Goal: Task Accomplishment & Management: Use online tool/utility

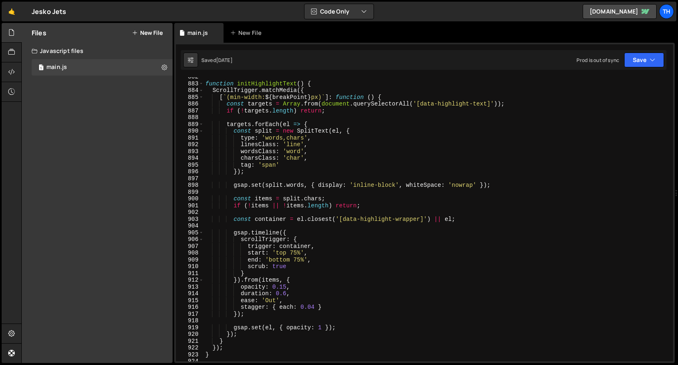
scroll to position [302, 0]
drag, startPoint x: 404, startPoint y: 97, endPoint x: 200, endPoint y: 96, distance: 204.2
click at [200, 96] on div "882 883 884 885 886 887 888 889 890 891 892 893 894 895 896 897 898 899 900 901…" at bounding box center [424, 219] width 497 height 284
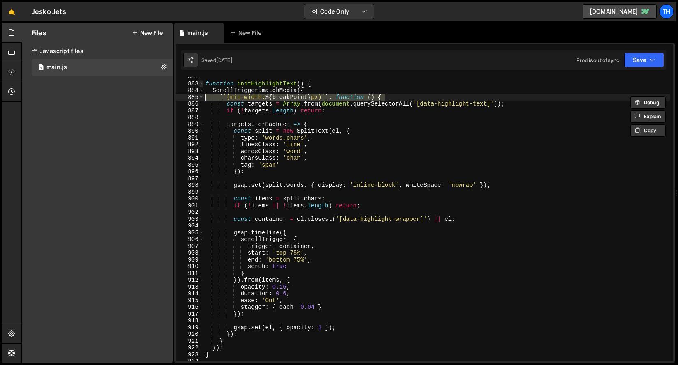
click at [200, 84] on span at bounding box center [201, 84] width 5 height 7
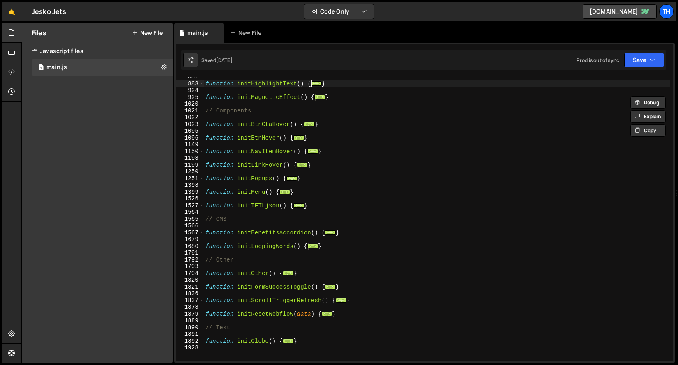
click at [237, 257] on div "function initHighlightText ( ) { ... } function initMagneticEffect ( ) { ... } …" at bounding box center [437, 223] width 466 height 298
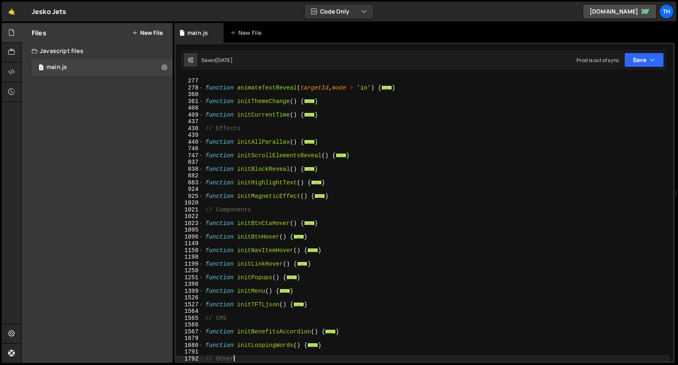
scroll to position [185, 0]
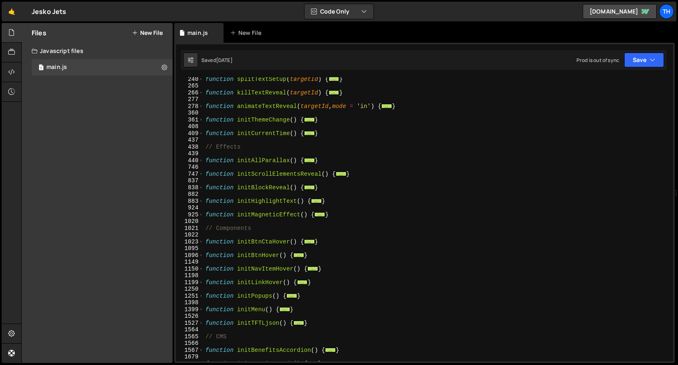
click at [204, 174] on div "function splitTextSetup ( targetId ) { ... } function killTextReveal ( targetId…" at bounding box center [437, 225] width 466 height 298
click at [201, 174] on span at bounding box center [201, 174] width 5 height 7
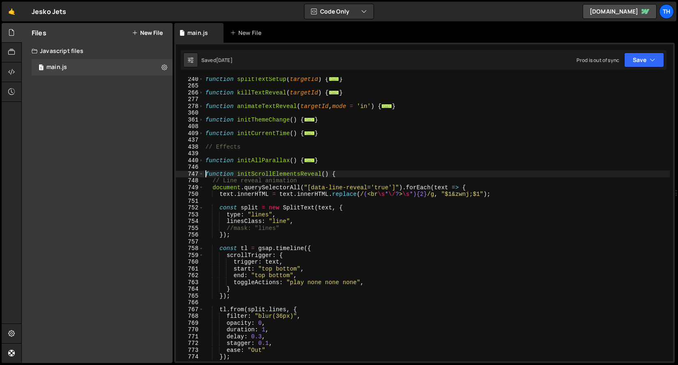
click at [214, 206] on div "function splitTextSetup ( targetId ) { ... } function killTextReveal ( targetId…" at bounding box center [437, 225] width 466 height 298
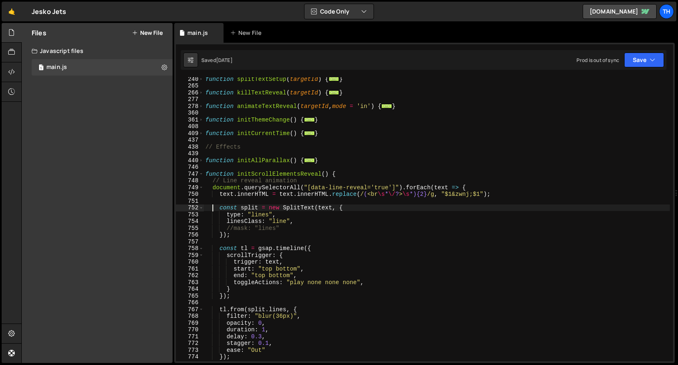
click at [358, 175] on div "function splitTextSetup ( targetId ) { ... } function killTextReveal ( targetId…" at bounding box center [437, 225] width 466 height 298
type textarea "function initScrollElementsReveal() {"
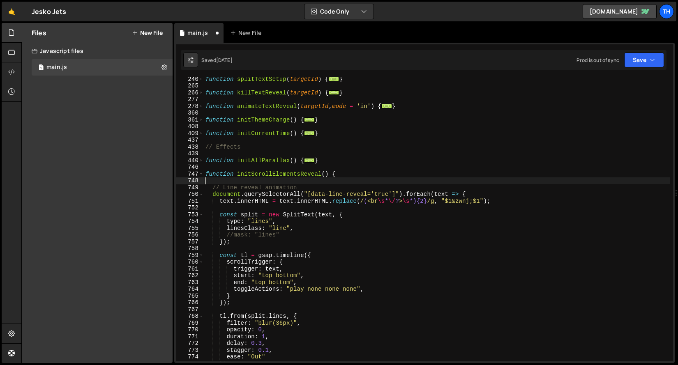
paste textarea "});"
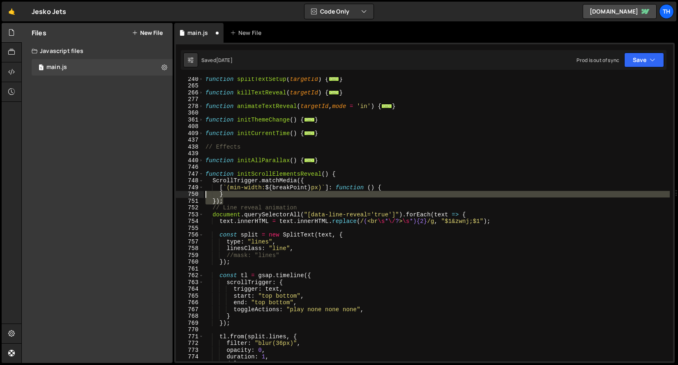
drag, startPoint x: 242, startPoint y: 202, endPoint x: 177, endPoint y: 192, distance: 65.7
click at [177, 192] on div "}); 240 265 266 277 278 360 361 408 409 437 438 439 440 746 747 748 749 750 751…" at bounding box center [424, 219] width 497 height 284
type textarea "} });"
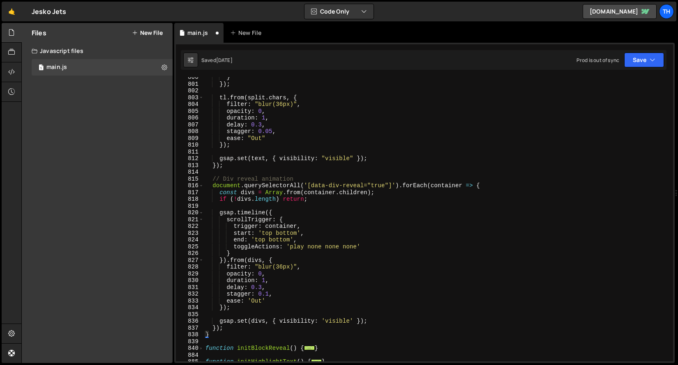
scroll to position [742, 0]
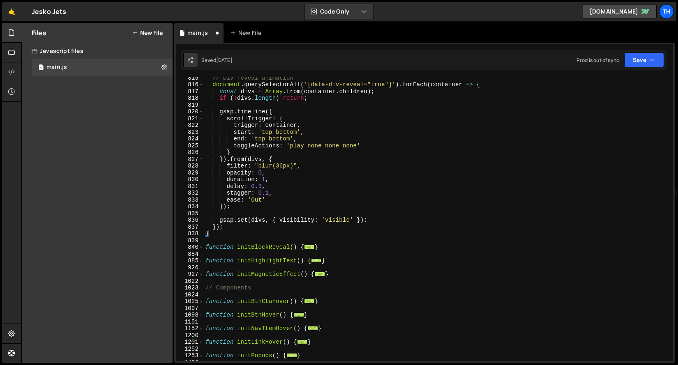
click at [228, 235] on div "// Div reveal animation document . querySelectorAll ( '[data-div-reveal="true"]…" at bounding box center [437, 223] width 466 height 298
type textarea "}"
type textarea "});"
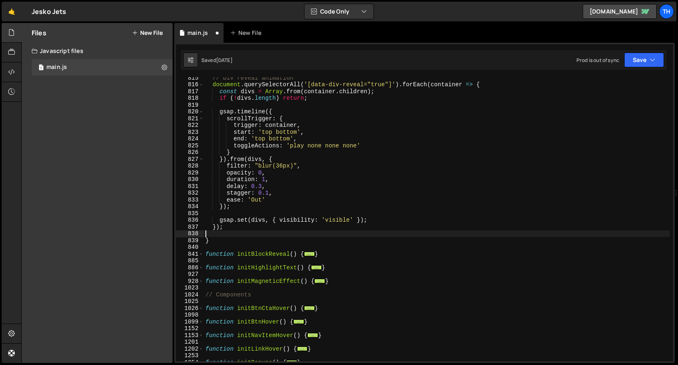
paste textarea "});"
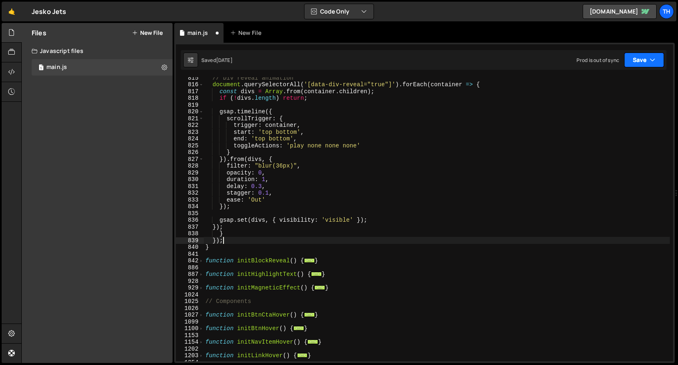
click at [642, 53] on button "Save" at bounding box center [644, 60] width 40 height 15
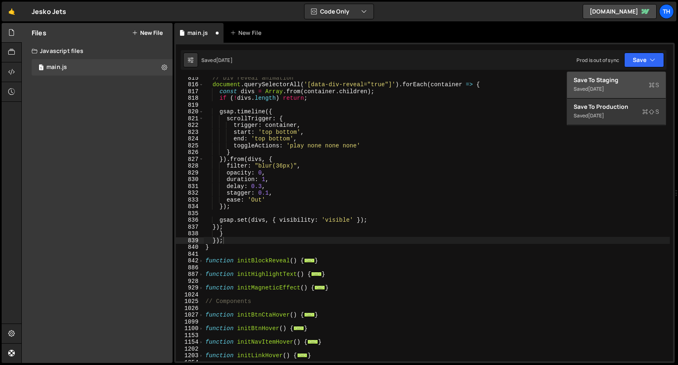
click at [633, 82] on div "Save to Staging S" at bounding box center [616, 80] width 85 height 8
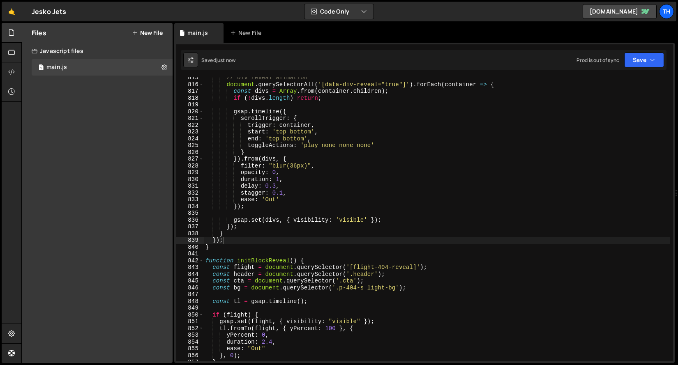
type textarea "function initBlockReveal() {"
click at [325, 262] on div "// Div reveal animation document . querySelectorAll ( '[data-div-reveal="true"]…" at bounding box center [437, 223] width 466 height 298
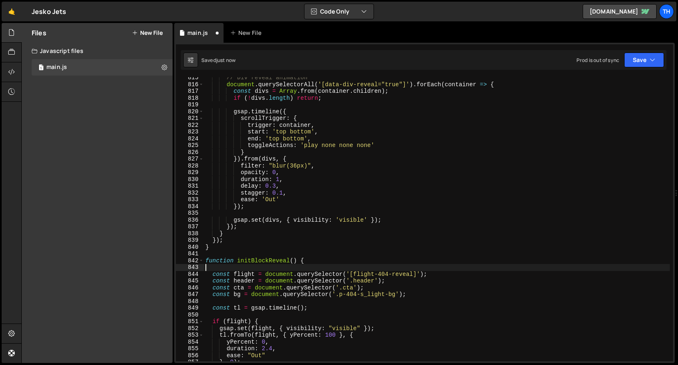
paste textarea "});"
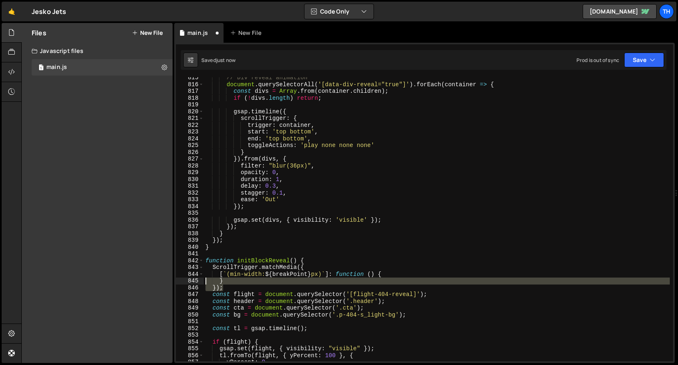
drag, startPoint x: 244, startPoint y: 285, endPoint x: 176, endPoint y: 282, distance: 67.5
click at [176, 282] on div "}); 815 816 817 818 819 820 821 822 823 824 825 826 827 828 829 830 831 832 833…" at bounding box center [424, 219] width 497 height 284
type textarea "} });"
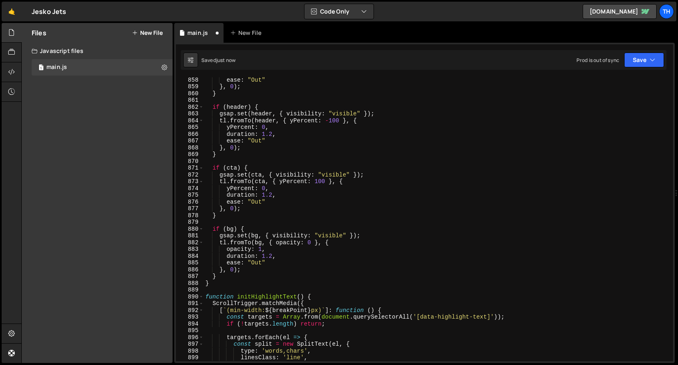
scroll to position [5823, 0]
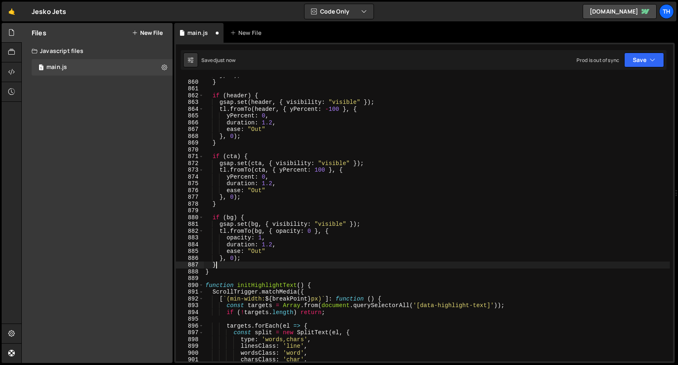
click at [221, 268] on div "} , 0 ) ; } if ( header ) { gsap . set ( header , { visibility : "visible" }) ;…" at bounding box center [437, 221] width 466 height 298
type textarea "}"
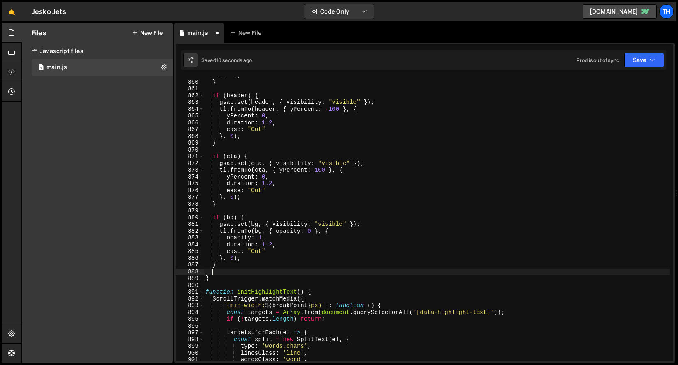
paste textarea "});"
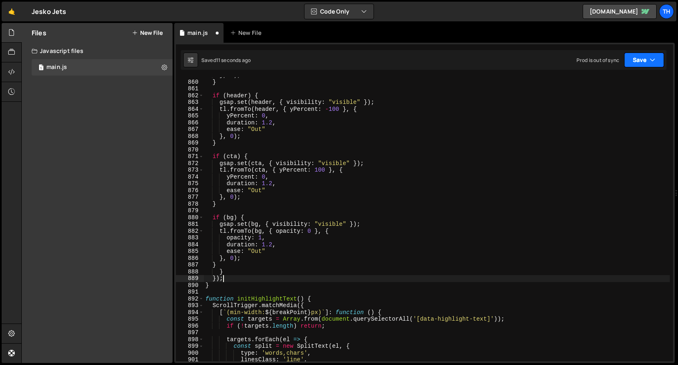
click at [634, 60] on button "Save" at bounding box center [644, 60] width 40 height 15
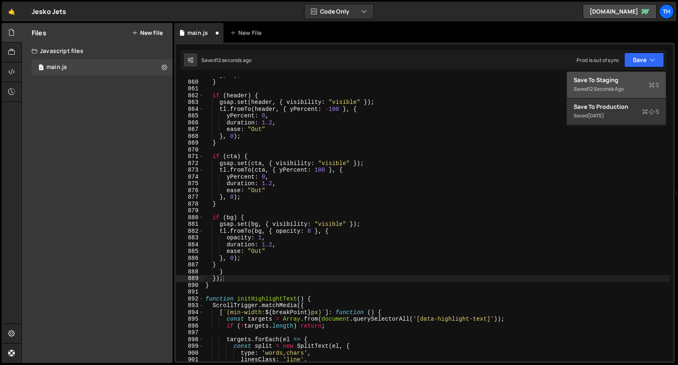
click at [614, 90] on div "12 seconds ago" at bounding box center [606, 88] width 36 height 7
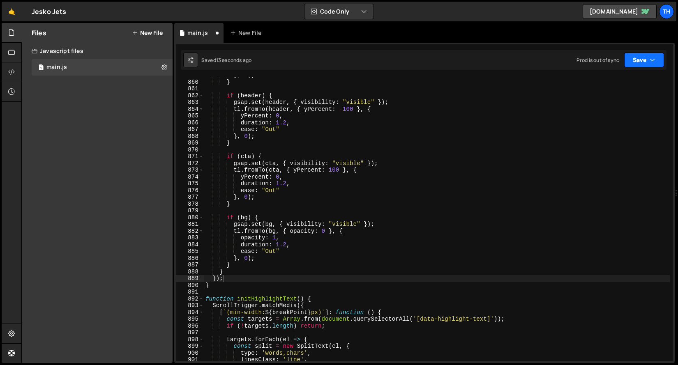
click at [630, 56] on button "Save" at bounding box center [644, 60] width 40 height 15
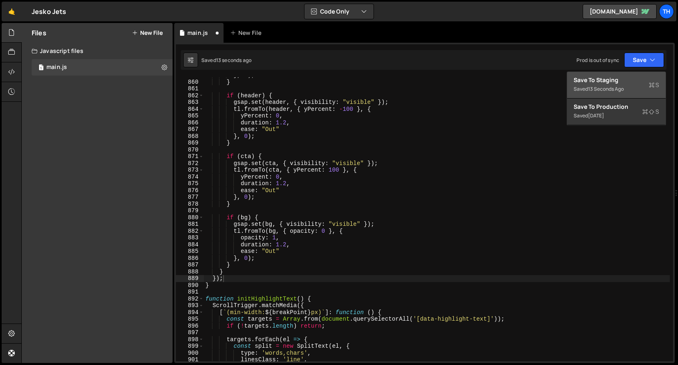
click at [618, 89] on div "13 seconds ago" at bounding box center [606, 88] width 36 height 7
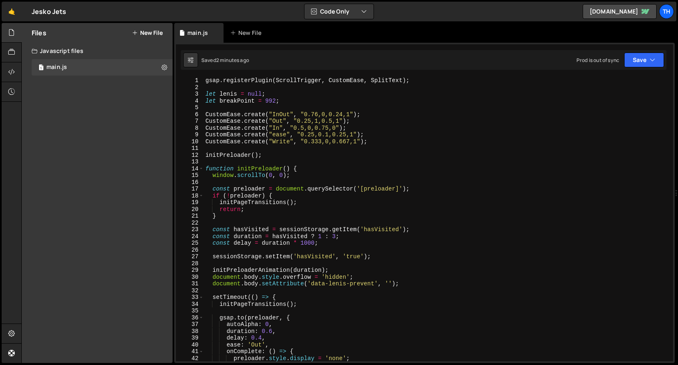
scroll to position [0, 0]
type textarea "let breakPoint = 992;"
click at [269, 103] on div "gsap . registerPlugin ( ScrollTrigger , CustomEase , SplitText ) ; let [PERSON_…" at bounding box center [437, 226] width 466 height 298
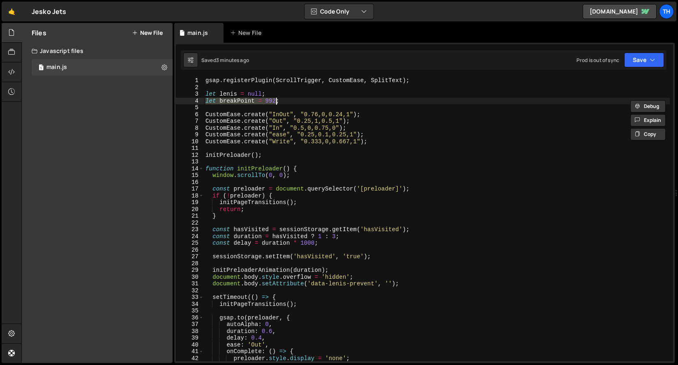
drag, startPoint x: 205, startPoint y: 102, endPoint x: 315, endPoint y: 102, distance: 109.7
click at [315, 102] on div "gsap . registerPlugin ( ScrollTrigger , CustomEase , SplitText ) ; let [PERSON_…" at bounding box center [437, 226] width 466 height 298
click at [202, 166] on span at bounding box center [201, 169] width 5 height 7
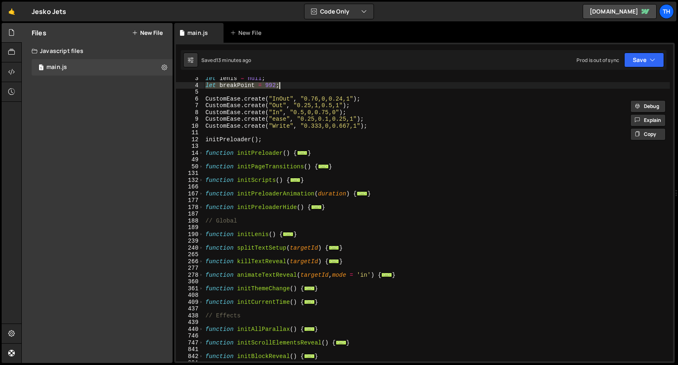
scroll to position [45, 0]
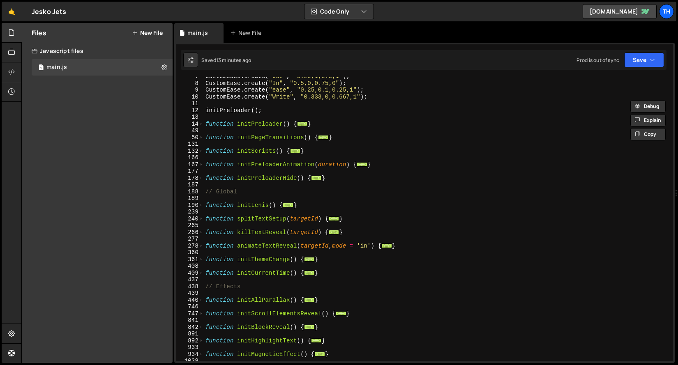
click at [210, 305] on div "CustomEase . create ( "Out" , "0.25,1,0.5,1" ) ; CustomEase . create ( "In" , "…" at bounding box center [437, 222] width 466 height 298
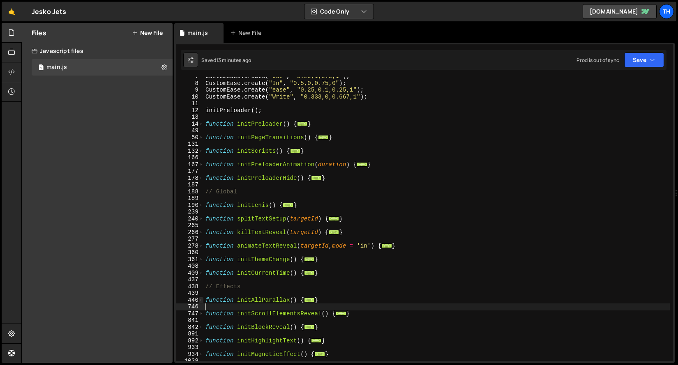
click at [203, 298] on span at bounding box center [201, 300] width 5 height 7
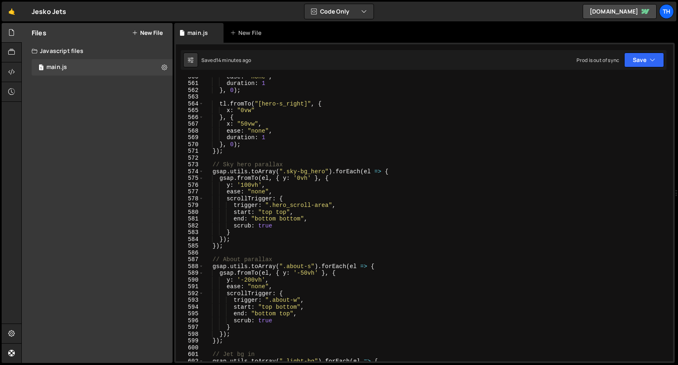
scroll to position [1122, 0]
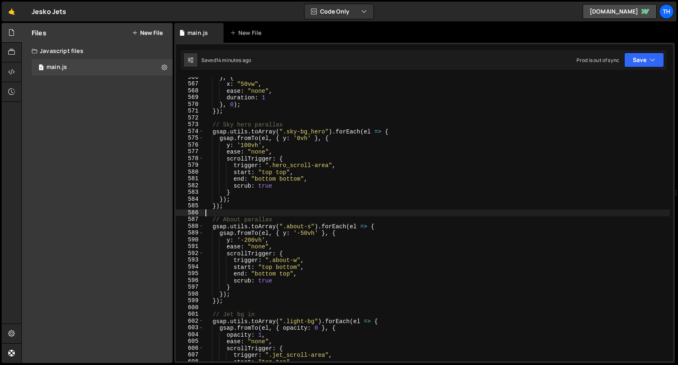
click at [214, 216] on div "} , { x : "50vw" , ease : "none" , duration : 1 } , 0 ) ; }) ; // Sky hero para…" at bounding box center [437, 223] width 466 height 298
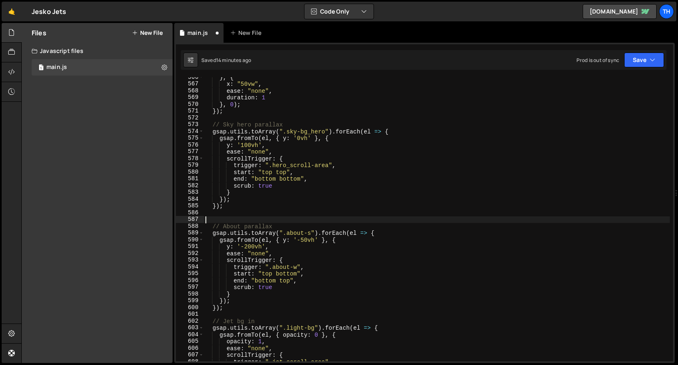
paste textarea "});"
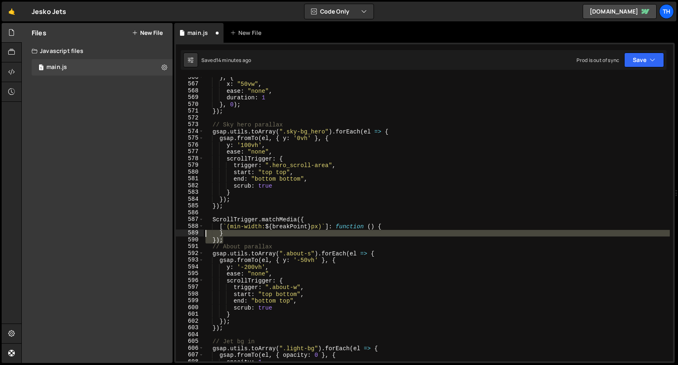
drag, startPoint x: 231, startPoint y: 242, endPoint x: 165, endPoint y: 233, distance: 66.3
click at [165, 233] on div "Files New File Javascript files 1 main.js 0 CSS files Copy share link Edit File…" at bounding box center [349, 193] width 657 height 341
type textarea "} });"
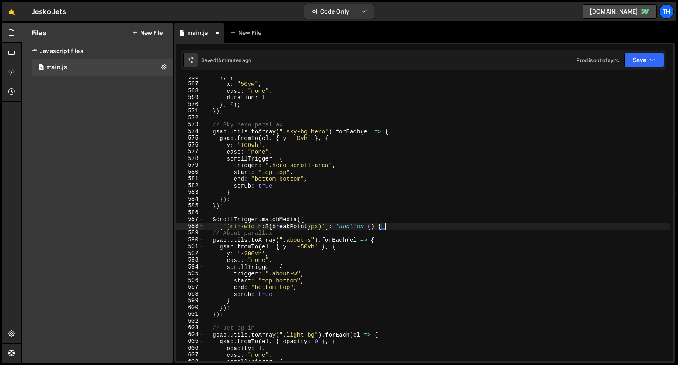
drag, startPoint x: 276, startPoint y: 313, endPoint x: 272, endPoint y: 316, distance: 4.7
click at [275, 313] on div "} , { x : "50vw" , ease : "none" , duration : 1 } , 0 ) ; }) ; // Sky hero para…" at bounding box center [437, 223] width 466 height 298
type textarea "});"
click at [268, 319] on div "} , { x : "50vw" , ease : "none" , duration : 1 } , 0 ) ; }) ; // Sky hero para…" at bounding box center [437, 223] width 466 height 298
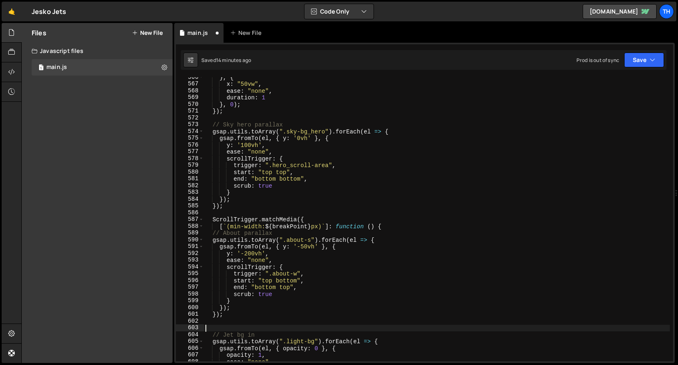
click at [234, 325] on div "} , { x : "50vw" , ease : "none" , duration : 1 } , 0 ) ; }) ; // Sky hero para…" at bounding box center [437, 223] width 466 height 298
click at [235, 321] on div "} , { x : "50vw" , ease : "none" , duration : 1 } , 0 ) ; }) ; // Sky hero para…" at bounding box center [437, 223] width 466 height 298
paste textarea "}"
type textarea "}"
click at [202, 322] on div "602" at bounding box center [190, 321] width 28 height 7
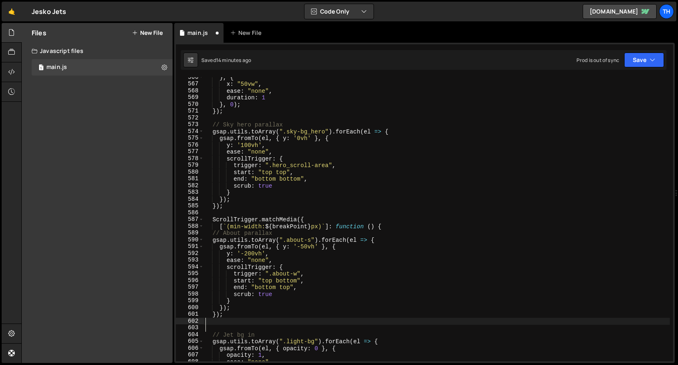
click at [213, 320] on div "} , { x : "50vw" , ease : "none" , duration : 1 } , 0 ) ; }) ; // Sky hero para…" at bounding box center [437, 223] width 466 height 298
paste textarea "});"
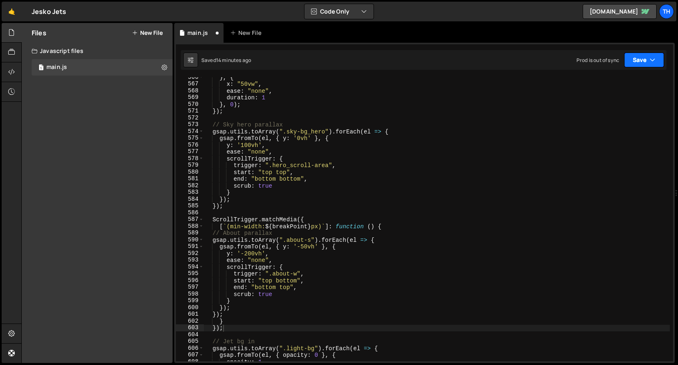
click at [649, 60] on button "Save" at bounding box center [644, 60] width 40 height 15
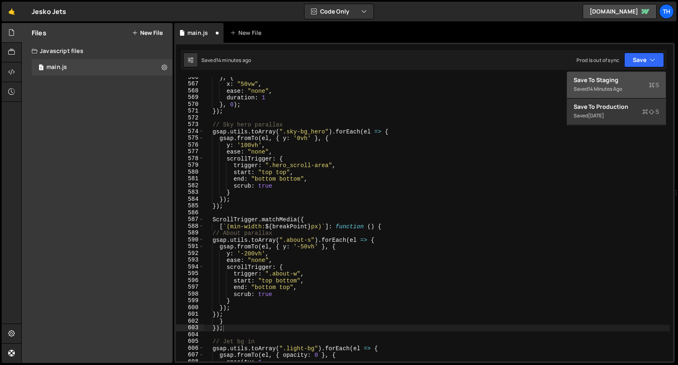
click at [639, 81] on div "Save to Staging S" at bounding box center [616, 80] width 85 height 8
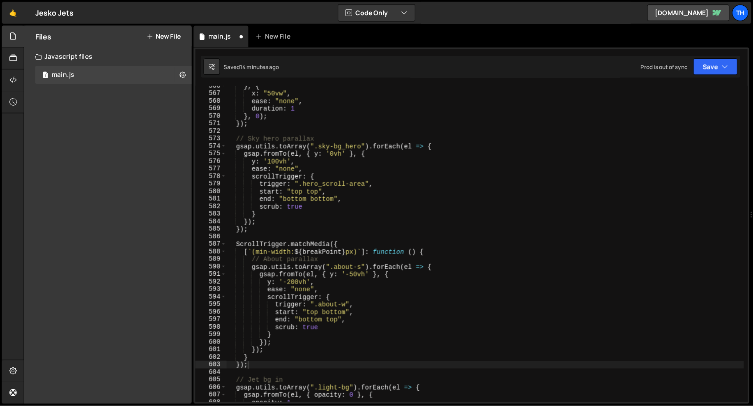
scroll to position [3834, 0]
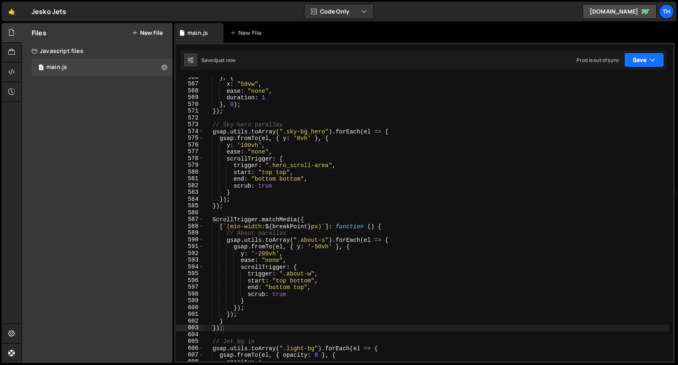
drag, startPoint x: 637, startPoint y: 60, endPoint x: 630, endPoint y: 73, distance: 14.7
click at [637, 60] on button "Save" at bounding box center [644, 60] width 40 height 15
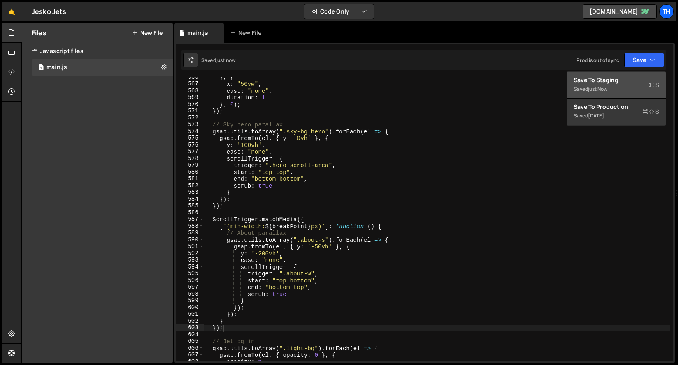
click at [625, 80] on div "Save to Staging S" at bounding box center [616, 80] width 85 height 8
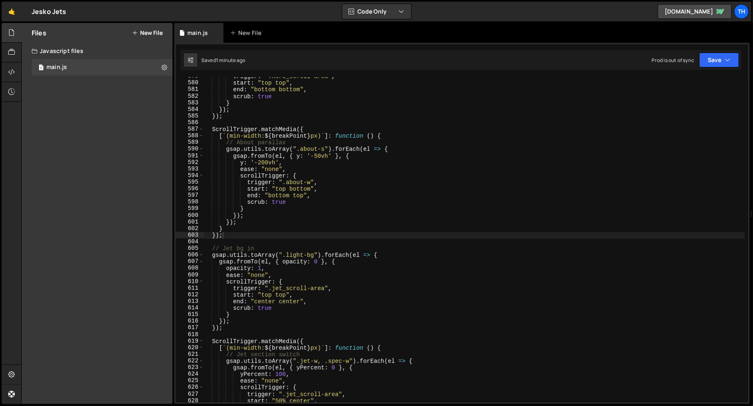
scroll to position [3809, 0]
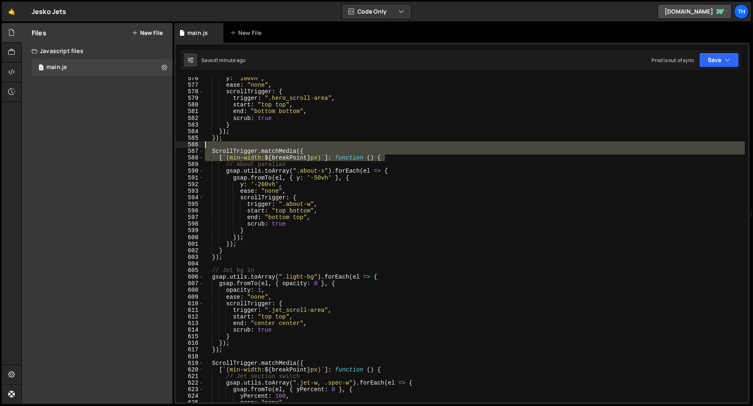
drag, startPoint x: 389, startPoint y: 158, endPoint x: 198, endPoint y: 144, distance: 191.6
click at [198, 144] on div "[`(min-width: ${breakPoint}px)`]: function () { 576 577 578 579 580 581 582 583…" at bounding box center [462, 239] width 572 height 325
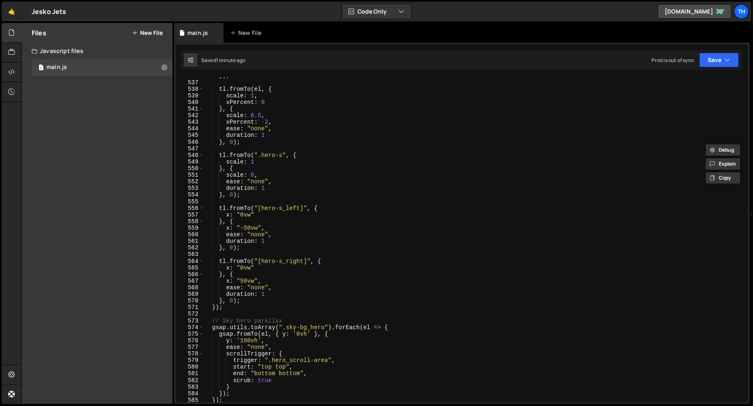
scroll to position [3593, 0]
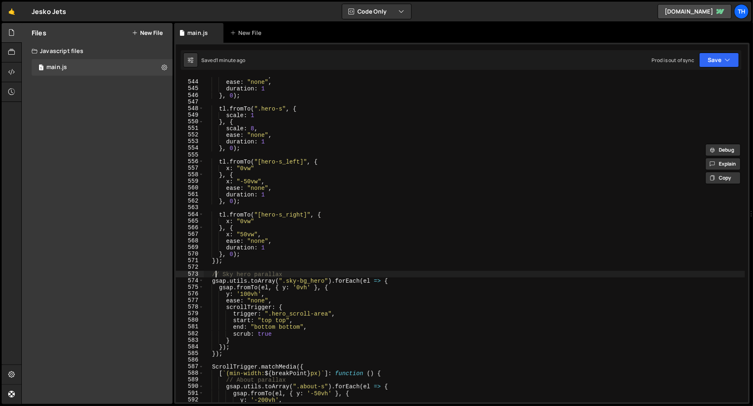
click at [215, 271] on div "xPercent : - 2 , ease : "none" , duration : 1 } , 0 ) ; tl . fromTo ( ".hero-s"…" at bounding box center [474, 241] width 542 height 338
type textarea "// Sky hero parallax"
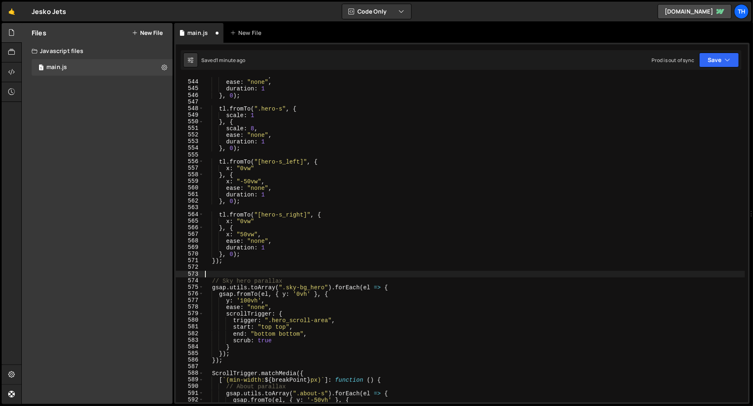
paste textarea "});"
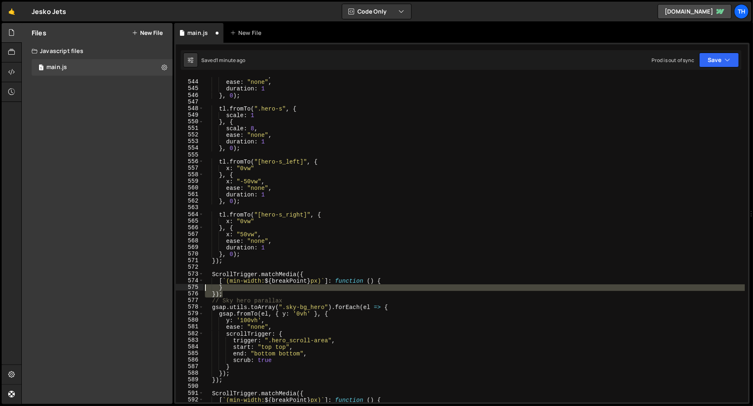
drag, startPoint x: 228, startPoint y: 292, endPoint x: 167, endPoint y: 288, distance: 60.5
click at [167, 288] on div "Files New File Javascript files 1 main.js 0 CSS files Copy share link Edit File…" at bounding box center [387, 213] width 732 height 381
type textarea "} });"
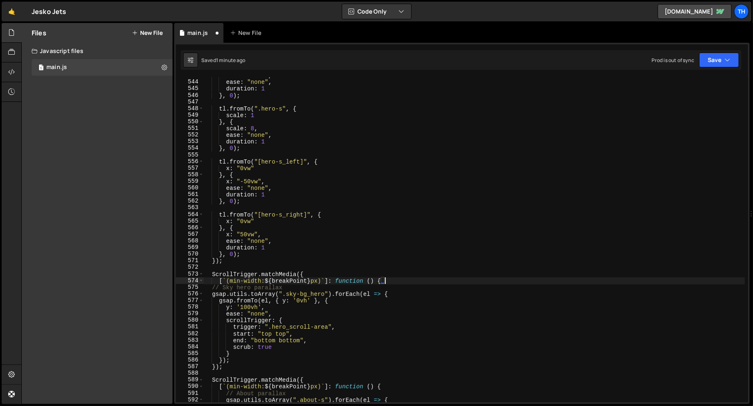
drag, startPoint x: 218, startPoint y: 379, endPoint x: 221, endPoint y: 375, distance: 4.8
click at [218, 365] on div "xPercent : - 2 , ease : "none" , duration : 1 } , 0 ) ; tl . fromTo ( ".hero-s"…" at bounding box center [474, 241] width 542 height 338
type textarea "ScrollTrigger.matchMedia({"
click at [231, 365] on div "xPercent : - 2 , ease : "none" , duration : 1 } , 0 ) ; tl . fromTo ( ".hero-s"…" at bounding box center [474, 241] width 542 height 338
paste textarea "});"
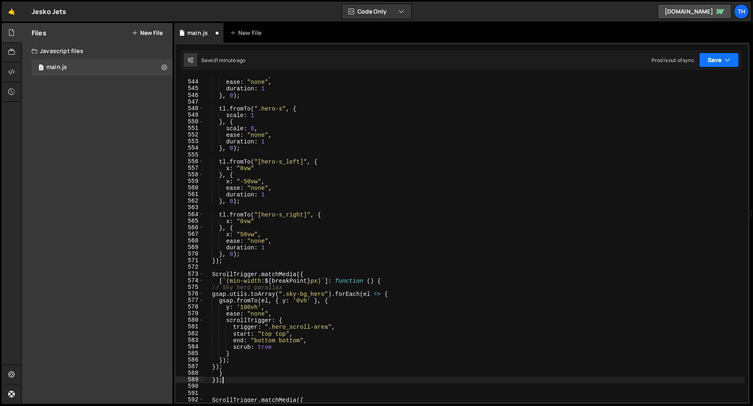
click at [678, 66] on button "Save" at bounding box center [719, 60] width 40 height 15
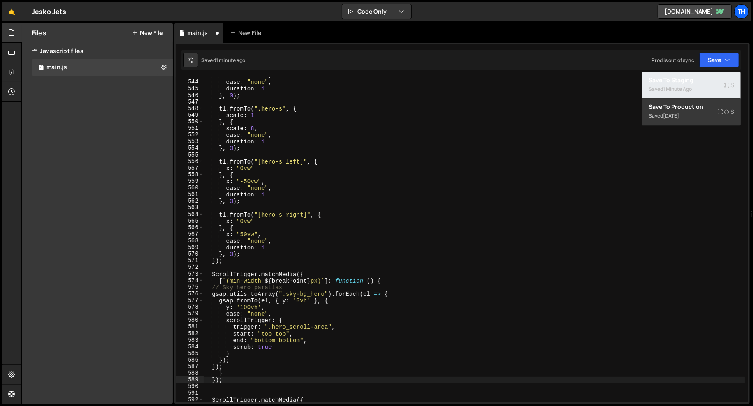
click at [678, 87] on div "Saved 1 minute ago" at bounding box center [691, 89] width 85 height 10
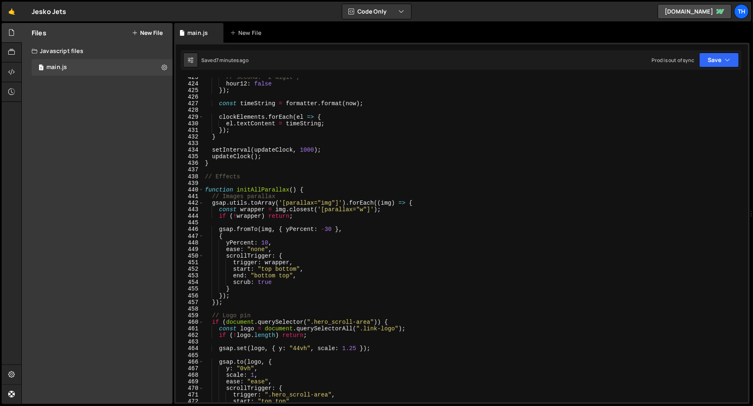
scroll to position [2734, 0]
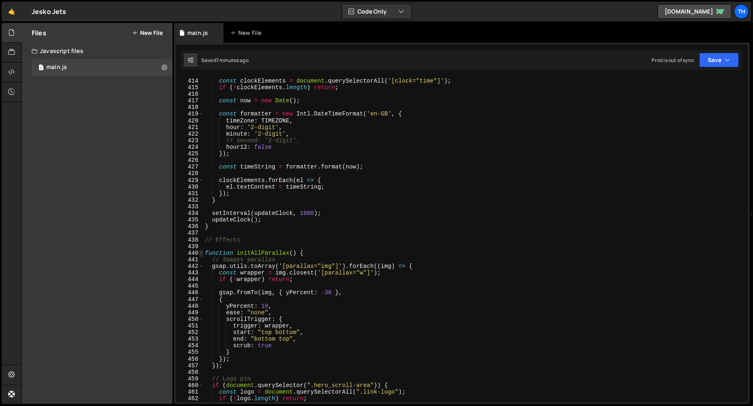
click at [201, 252] on span at bounding box center [201, 253] width 5 height 7
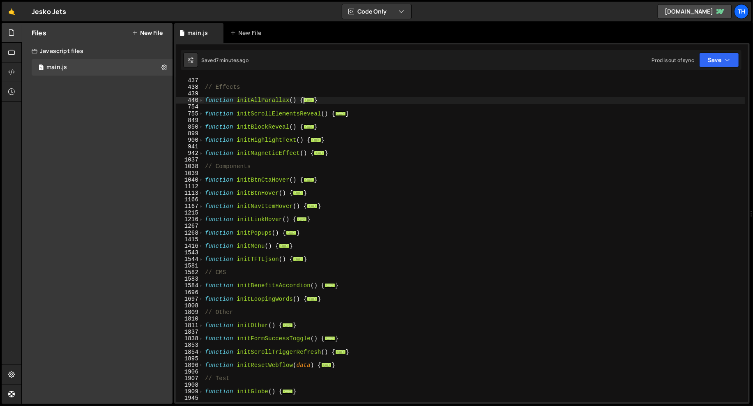
scroll to position [223, 0]
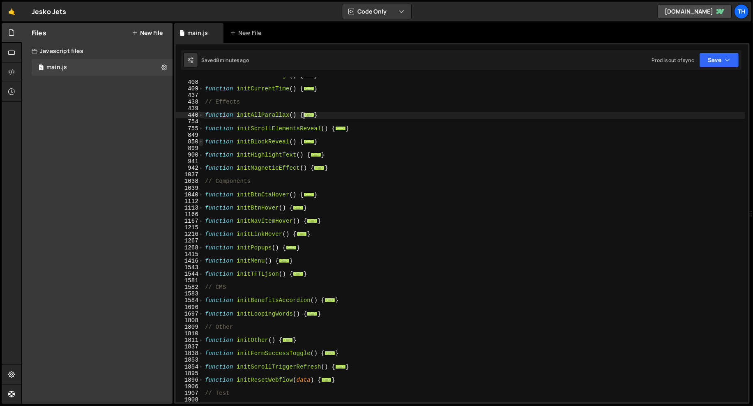
click at [202, 141] on span at bounding box center [201, 141] width 5 height 7
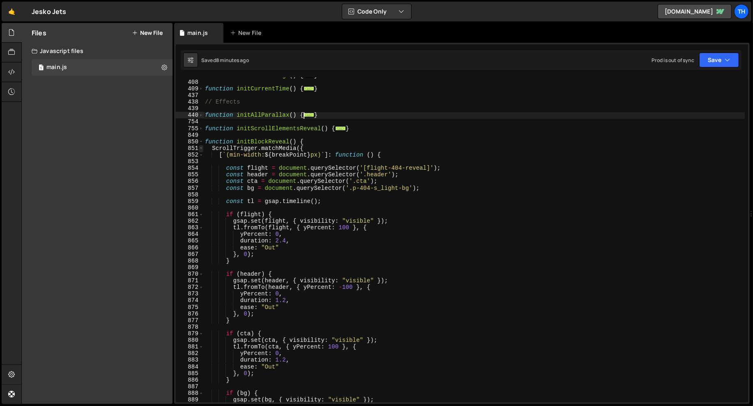
click at [201, 149] on span at bounding box center [201, 148] width 5 height 7
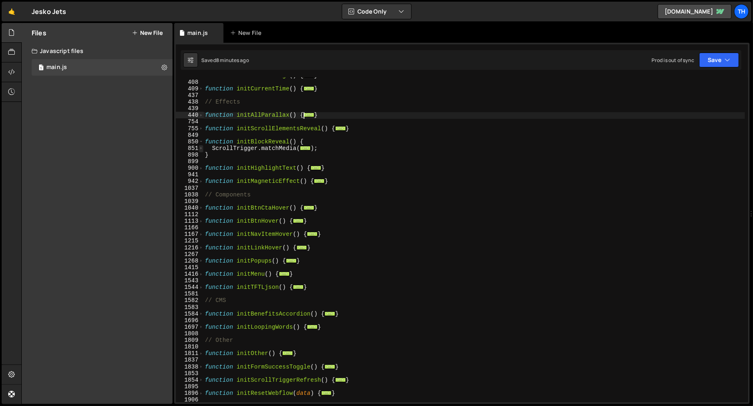
click at [201, 149] on span at bounding box center [201, 148] width 5 height 7
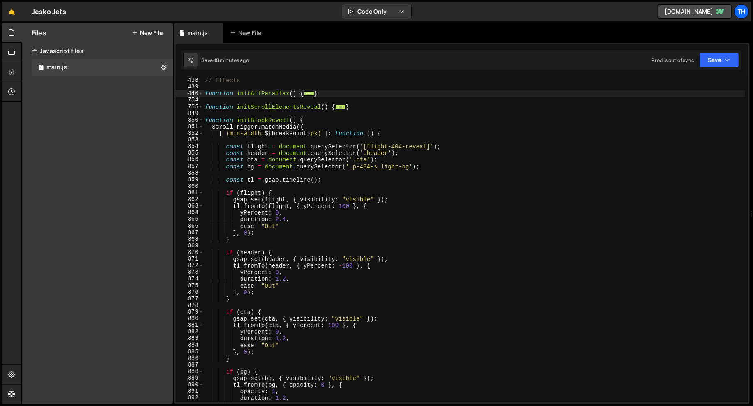
scroll to position [217, 0]
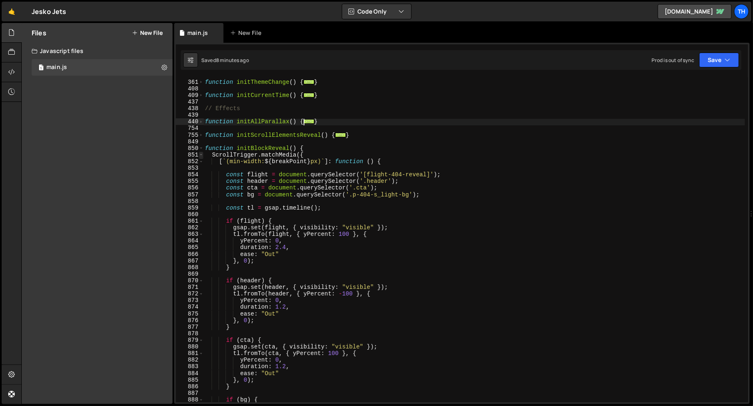
click at [201, 155] on span at bounding box center [201, 155] width 5 height 7
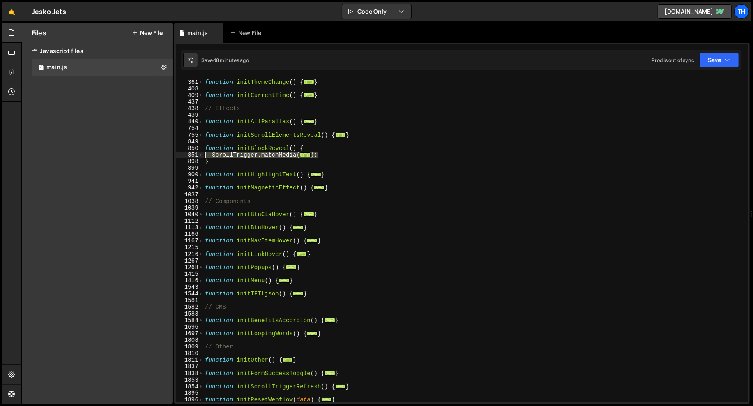
drag, startPoint x: 354, startPoint y: 155, endPoint x: 193, endPoint y: 152, distance: 161.1
click at [193, 152] on div "}); 360 361 408 409 437 438 439 440 754 755 849 850 851 898 899 900 941 942 103…" at bounding box center [462, 239] width 572 height 325
type textarea "});"
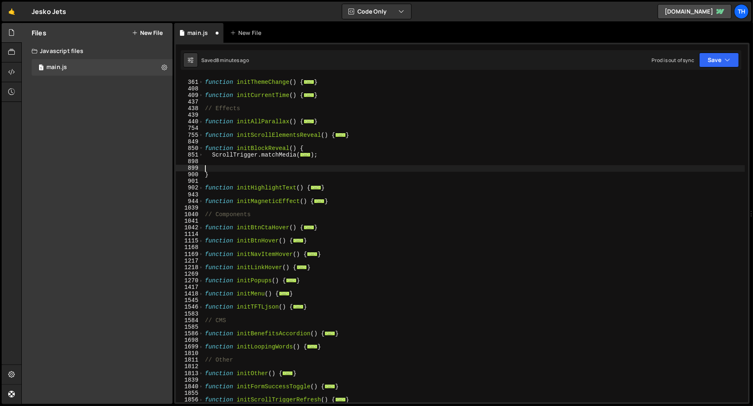
paste textarea "});"
type textarea "});"
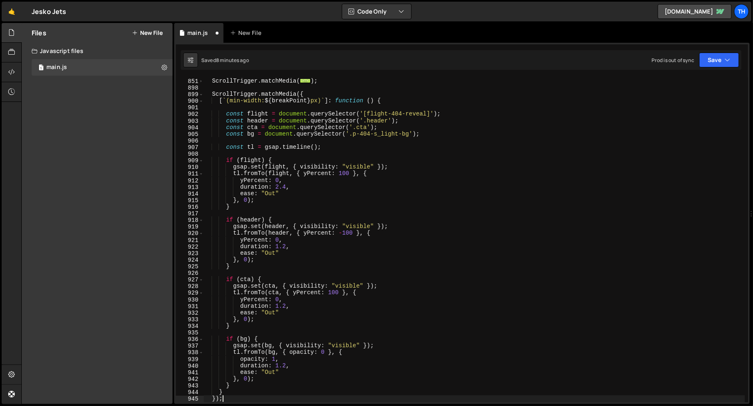
scroll to position [279, 0]
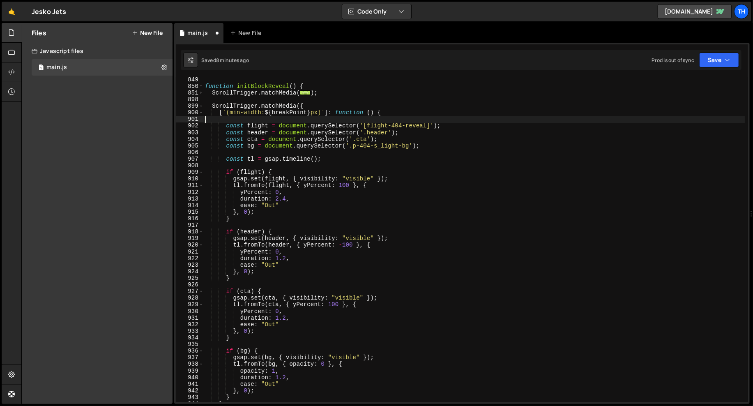
click at [401, 118] on div "function initBlockReveal ( ) { ScrollTrigger . matchMedia ( ... ) ; ScrollTrigg…" at bounding box center [474, 245] width 542 height 338
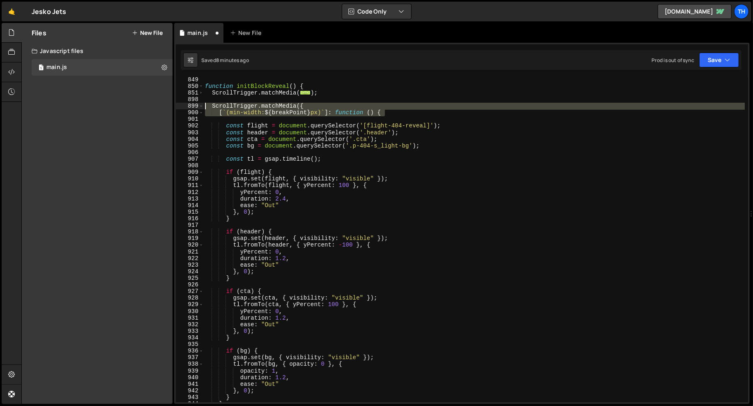
drag, startPoint x: 393, startPoint y: 113, endPoint x: 132, endPoint y: 107, distance: 261.8
click at [132, 107] on div "Files New File Javascript files 1 main.js 0 CSS files Copy share link Edit File…" at bounding box center [387, 213] width 732 height 381
paste textarea "[`(max-width: ${breakPoint - 1"
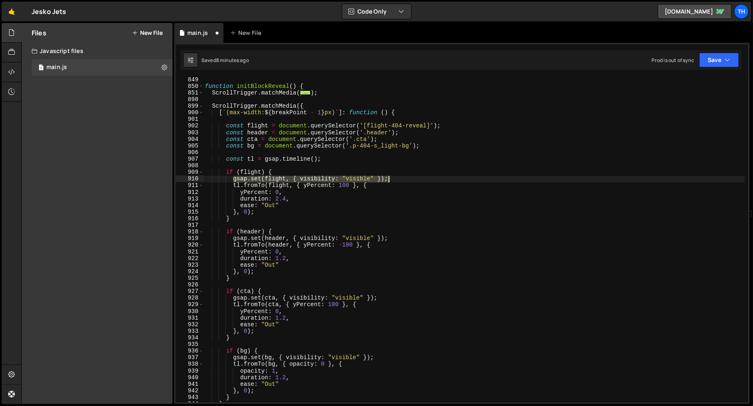
drag, startPoint x: 233, startPoint y: 181, endPoint x: 397, endPoint y: 177, distance: 164.0
click at [397, 177] on div "function initBlockReveal ( ) { ScrollTrigger . matchMedia ( ... ) ; ScrollTrigg…" at bounding box center [474, 245] width 542 height 338
type textarea "gsap.set(flight, { visibility: "visible" });"
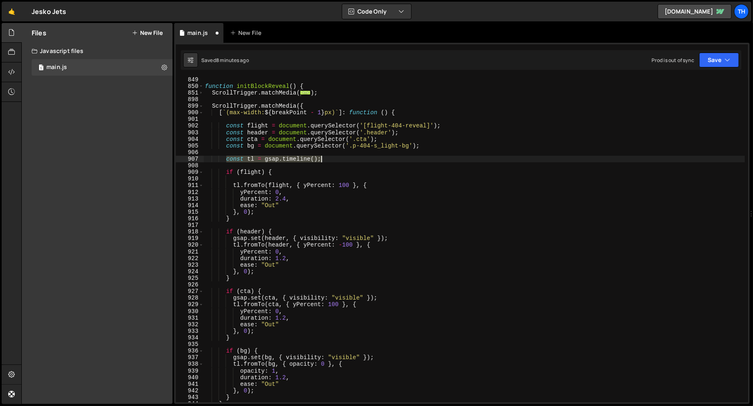
drag, startPoint x: 226, startPoint y: 159, endPoint x: 341, endPoint y: 157, distance: 115.5
click at [341, 157] on div "function initBlockReveal ( ) { ScrollTrigger . matchMedia ( ... ) ; ScrollTrigg…" at bounding box center [474, 245] width 542 height 338
paste textarea "gsap.set(flight, { visibility: "visible" }"
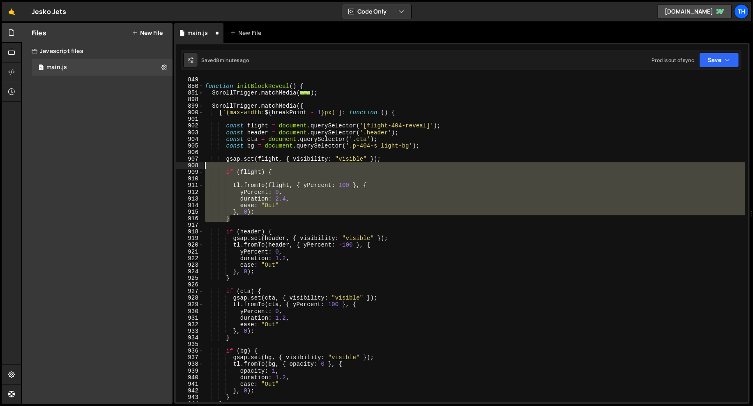
drag, startPoint x: 252, startPoint y: 217, endPoint x: 162, endPoint y: 167, distance: 102.7
click at [162, 167] on div "Files New File Javascript files 1 main.js 0 CSS files Copy share link Edit File…" at bounding box center [387, 213] width 732 height 381
type textarea "if (flight) {"
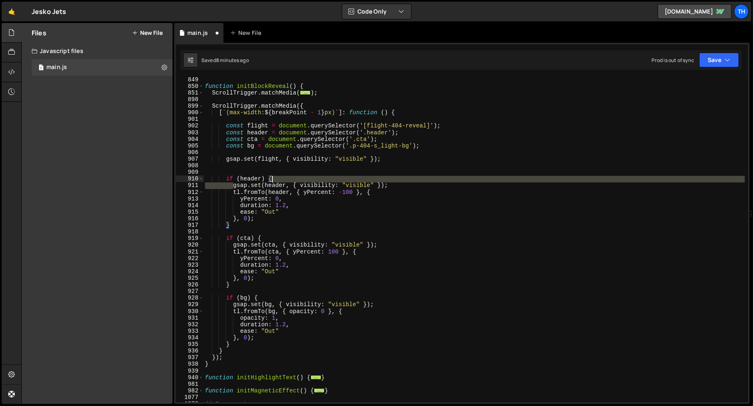
drag, startPoint x: 233, startPoint y: 186, endPoint x: 393, endPoint y: 184, distance: 159.9
click at [393, 184] on div "function initBlockReveal ( ) { ScrollTrigger . matchMedia ( ... ) ; ScrollTrigg…" at bounding box center [474, 245] width 542 height 338
type textarea "gsap.set(header, { visibility: "visible" });"
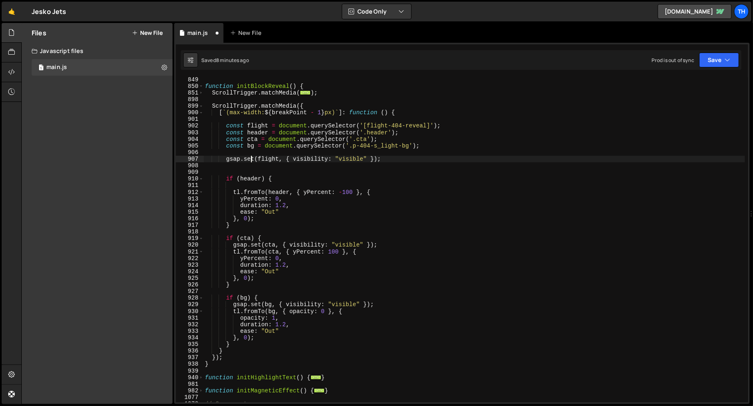
drag, startPoint x: 250, startPoint y: 162, endPoint x: 294, endPoint y: 163, distance: 44.4
click at [250, 162] on div "function initBlockReveal ( ) { ScrollTrigger . matchMedia ( ... ) ; ScrollTrigg…" at bounding box center [474, 245] width 542 height 338
type textarea "gsap.set(flight, { visibility: "visible" });"
click at [378, 157] on div "function initBlockReveal ( ) { ScrollTrigger . matchMedia ( ... ) ; ScrollTrigg…" at bounding box center [474, 245] width 542 height 338
click at [390, 155] on div "function initBlockReveal ( ) { ScrollTrigger . matchMedia ( ... ) ; ScrollTrigg…" at bounding box center [474, 245] width 542 height 338
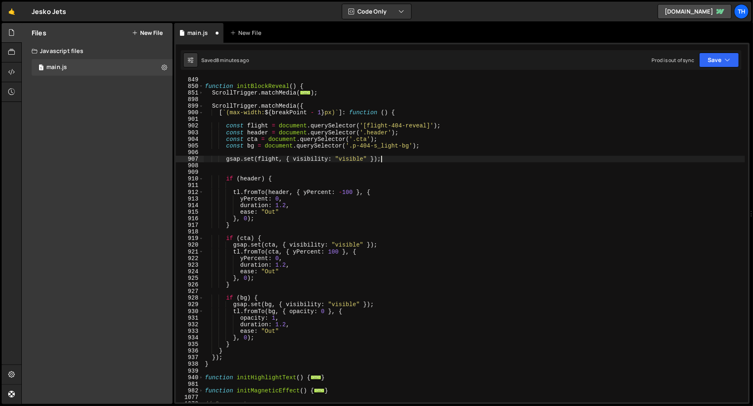
click at [400, 159] on div "function initBlockReveal ( ) { ScrollTrigger . matchMedia ( ... ) ; ScrollTrigg…" at bounding box center [474, 245] width 542 height 338
type textarea "gsap.set(flight, { visibility: "visible" });"
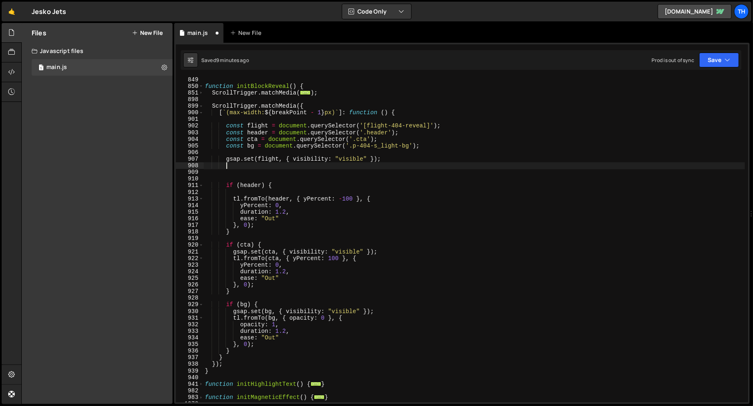
scroll to position [0, 1]
paste textarea "gsap.set(header, { visibility: "visible" });"
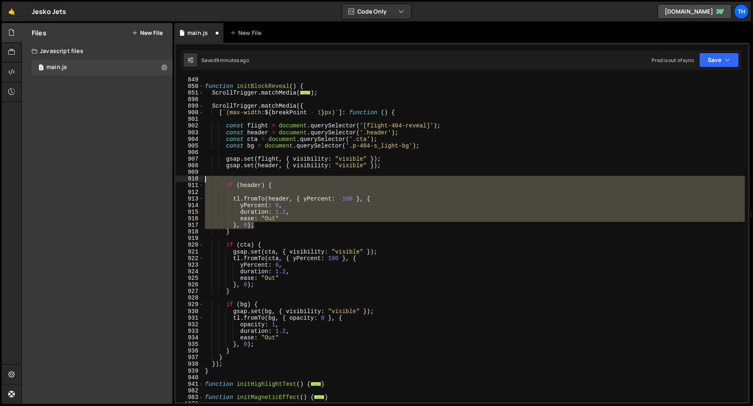
drag, startPoint x: 255, startPoint y: 226, endPoint x: 149, endPoint y: 176, distance: 117.3
click at [149, 176] on div "Files New File Javascript files 1 main.js 0 CSS files Copy share link Edit File…" at bounding box center [387, 213] width 732 height 381
type textarea "if (header) {"
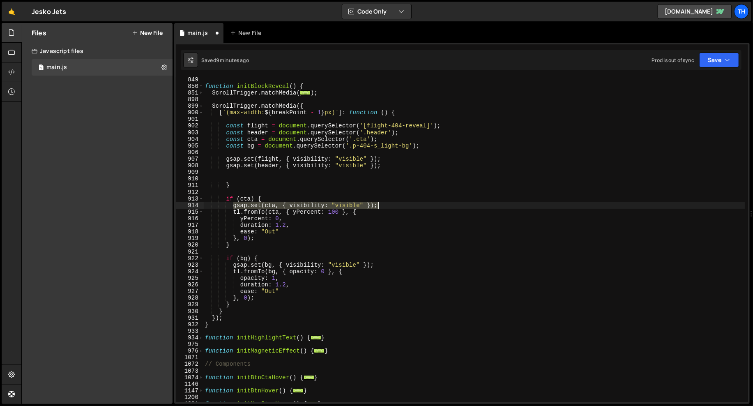
drag, startPoint x: 235, startPoint y: 205, endPoint x: 393, endPoint y: 203, distance: 158.6
click at [393, 203] on div "function initBlockReveal ( ) { ScrollTrigger . matchMedia ( ... ) ; ScrollTrigg…" at bounding box center [474, 245] width 542 height 338
type textarea "gsap.set(cta, { visibility: "visible" });"
click at [385, 167] on div "function initBlockReveal ( ) { ScrollTrigger . matchMedia ( ... ) ; ScrollTrigg…" at bounding box center [474, 245] width 542 height 338
type textarea "gsap.set(header, { visibility: "visible" });"
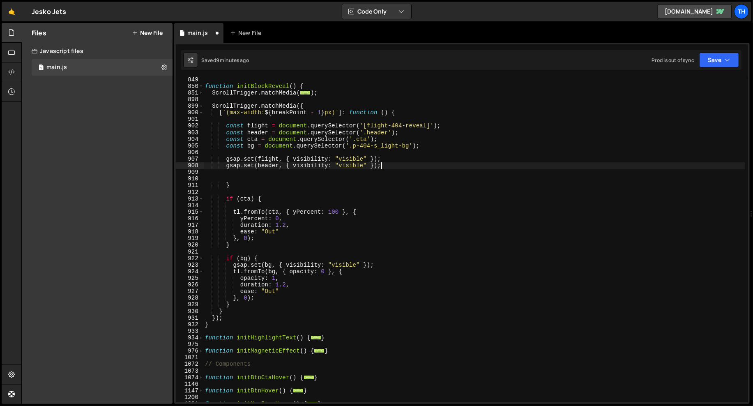
scroll to position [0, 1]
paste textarea "gsap.set(cta, { visibility: "visible" });"
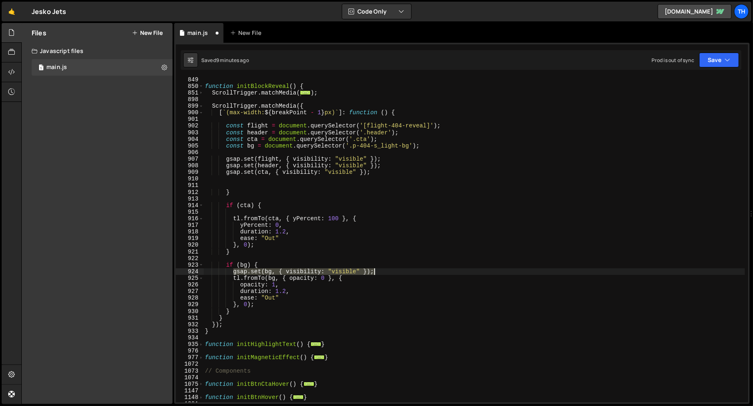
drag, startPoint x: 232, startPoint y: 270, endPoint x: 408, endPoint y: 270, distance: 176.3
click at [408, 270] on div "function initBlockReveal ( ) { ScrollTrigger . matchMedia ( ... ) ; ScrollTrigg…" at bounding box center [474, 245] width 542 height 338
type textarea "gsap.set(bg, { visibility: "visible" });"
click at [396, 171] on div "function initBlockReveal ( ) { ScrollTrigger . matchMedia ( ... ) ; ScrollTrigg…" at bounding box center [474, 245] width 542 height 338
type textarea "gsap.set(cta, { visibility: "visible" });"
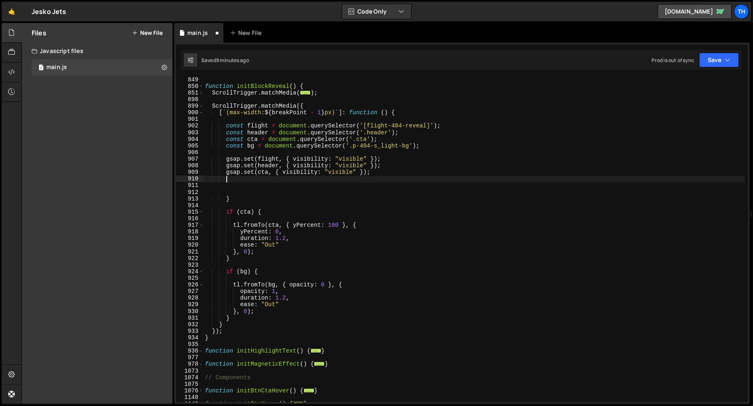
paste textarea "gsap.set(bg, { visibility: "visible" });"
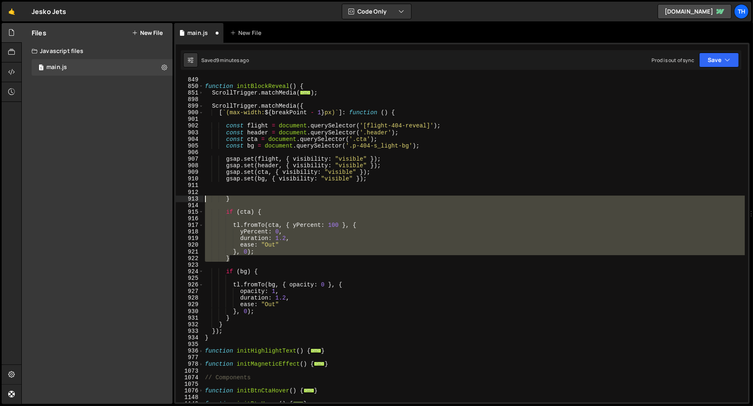
drag, startPoint x: 242, startPoint y: 259, endPoint x: 176, endPoint y: 199, distance: 89.0
click at [176, 199] on div "gsap.set(bg, { visibility: "visible" }); 849 850 851 898 899 900 901 902 903 90…" at bounding box center [462, 239] width 572 height 325
type textarea "}"
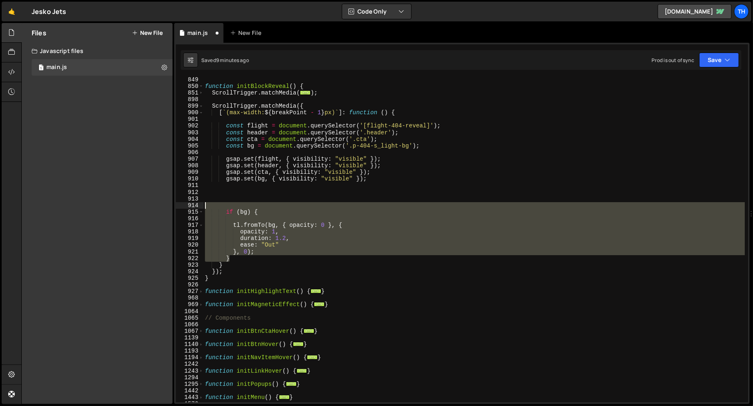
drag, startPoint x: 204, startPoint y: 242, endPoint x: 113, endPoint y: 205, distance: 97.4
click at [113, 205] on div "Files New File Javascript files 1 main.js 0 CSS files Copy share link Edit File…" at bounding box center [387, 213] width 732 height 381
type textarea "if (bg) {"
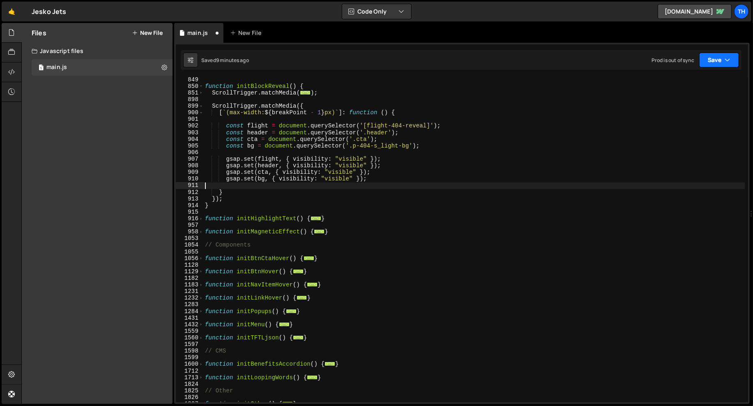
click at [678, 64] on button "Save" at bounding box center [719, 60] width 40 height 15
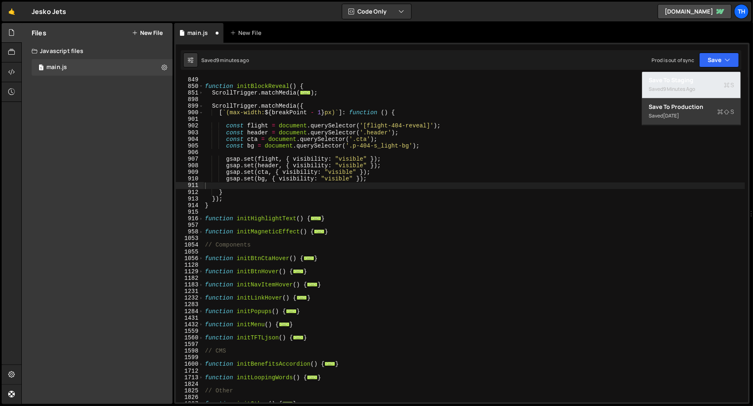
click at [678, 88] on div "Saved 9 minutes ago" at bounding box center [691, 89] width 85 height 10
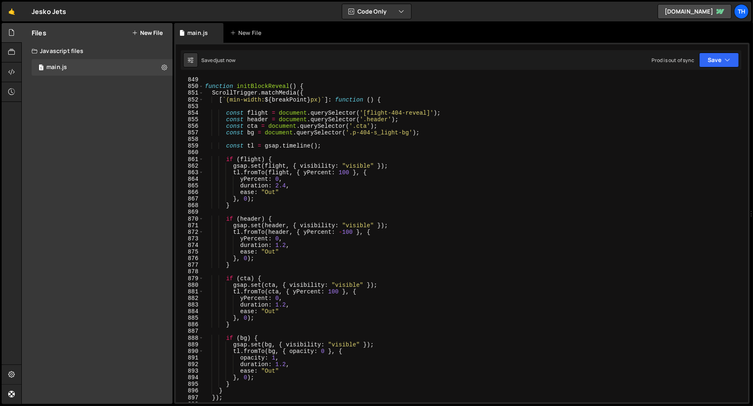
click at [678, 57] on div "Prod is out of sync Upgrade to Edit Save Save to Staging S Saved just now Save …" at bounding box center [696, 60] width 88 height 15
click at [678, 60] on button "Save" at bounding box center [719, 60] width 40 height 15
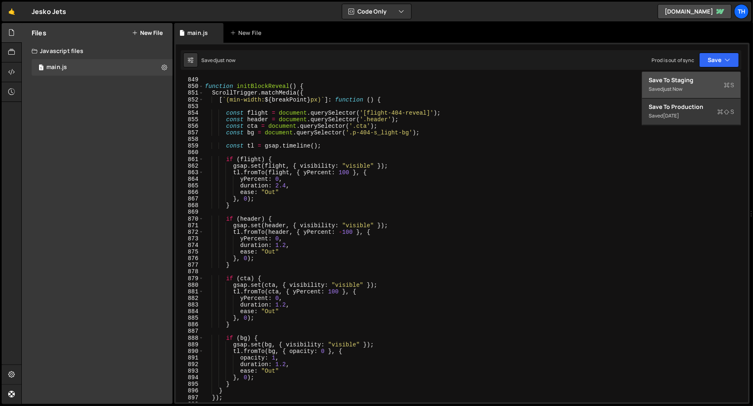
click at [678, 93] on div "Saved just now" at bounding box center [691, 89] width 85 height 10
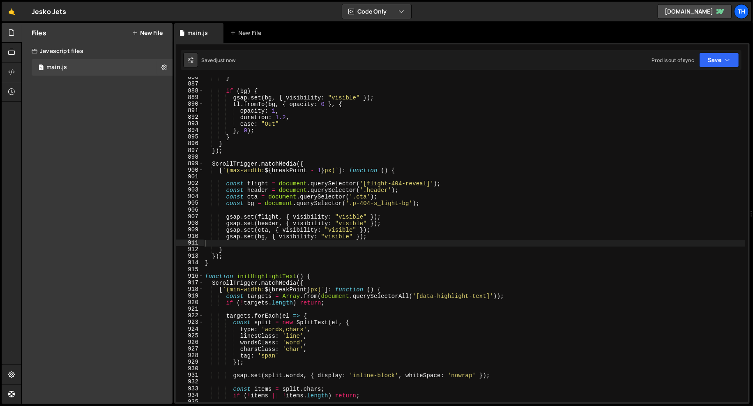
click at [254, 240] on div "} if ( bg ) { gsap . set ( bg , { visibility : "visible" }) ; tl . fromTo ( bg …" at bounding box center [474, 243] width 542 height 338
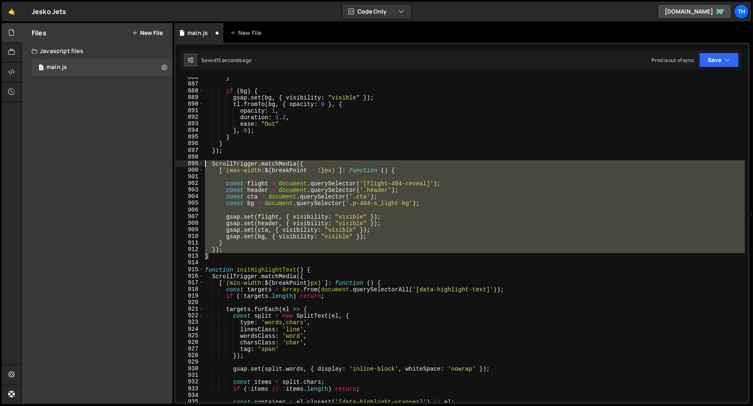
drag, startPoint x: 218, startPoint y: 255, endPoint x: 155, endPoint y: 190, distance: 89.8
click at [142, 162] on div "Files New File Javascript files 1 main.js 0 CSS files Copy share link Edit File…" at bounding box center [387, 213] width 732 height 381
click at [239, 242] on div "} if ( bg ) { gsap . set ( bg , { visibility : "visible" }) ; tl . fromTo ( bg …" at bounding box center [474, 239] width 542 height 325
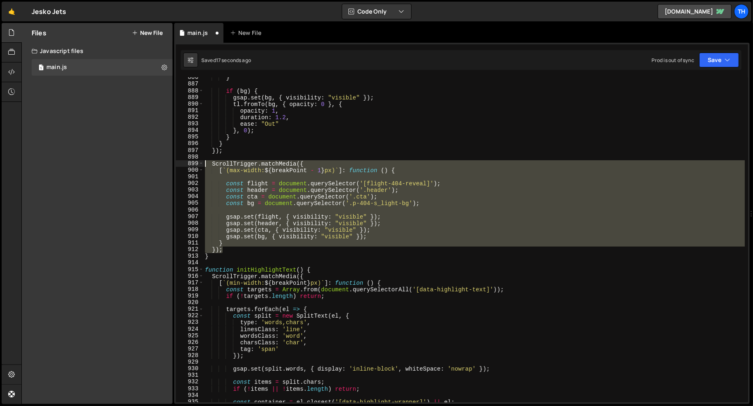
drag, startPoint x: 236, startPoint y: 252, endPoint x: 139, endPoint y: 165, distance: 130.6
click at [139, 165] on div "Files New File Javascript files 1 main.js 0 CSS files Copy share link Edit File…" at bounding box center [387, 213] width 732 height 381
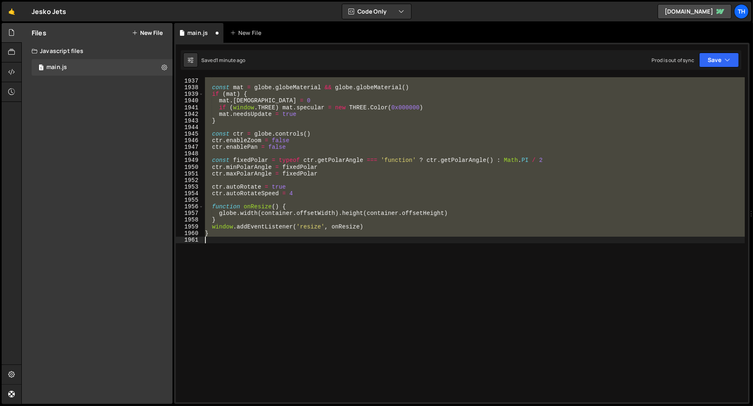
scroll to position [5855, 0]
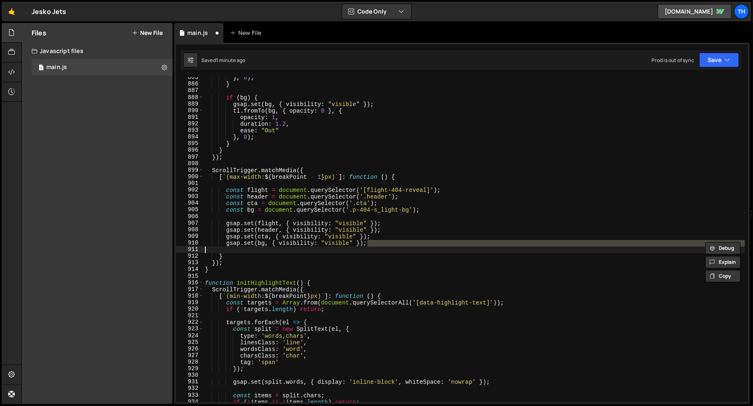
type textarea "}"
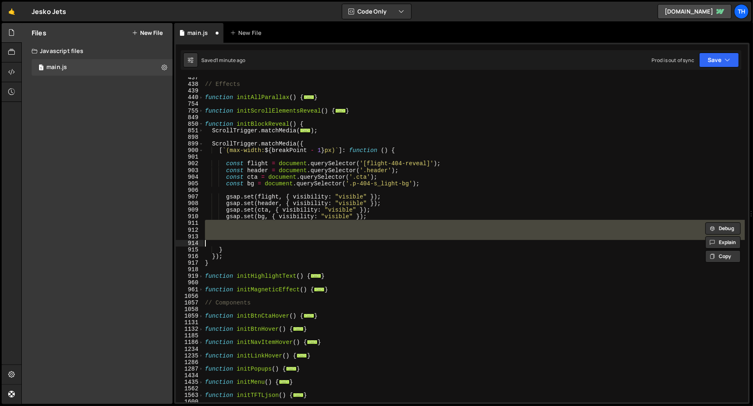
scroll to position [241, 0]
type textarea "}, 0); }"
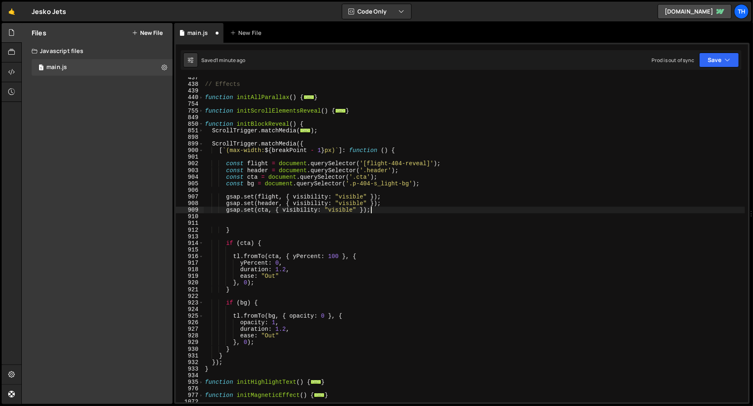
type textarea "gsap.set(bg, { visibility: "visible" });"
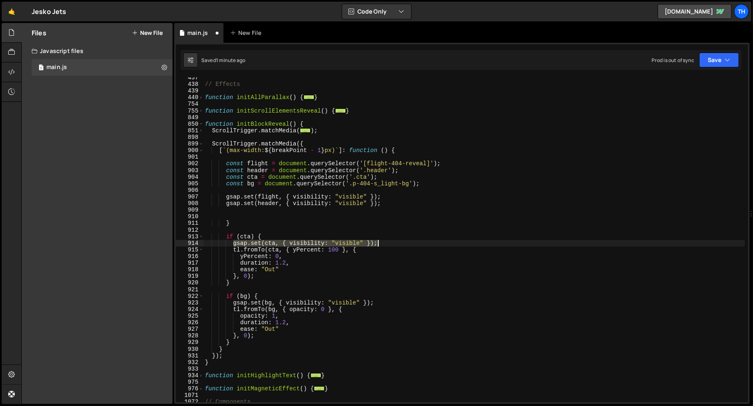
type textarea "ease: "Out" }, 0);"
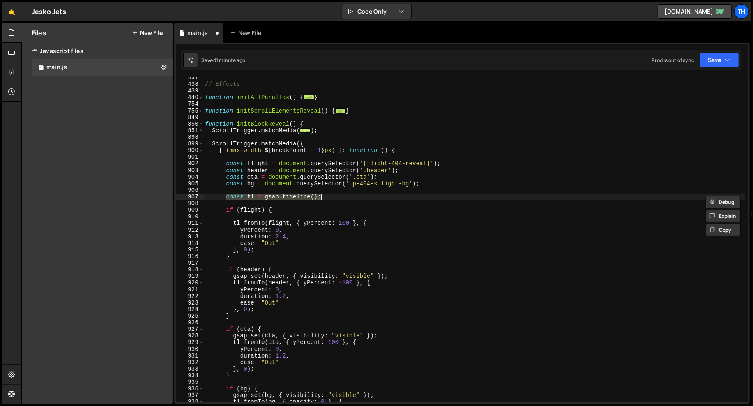
click at [319, 196] on div "// Effects function initAllParallax ( ) { ... } function initScrollElementsReve…" at bounding box center [474, 239] width 542 height 325
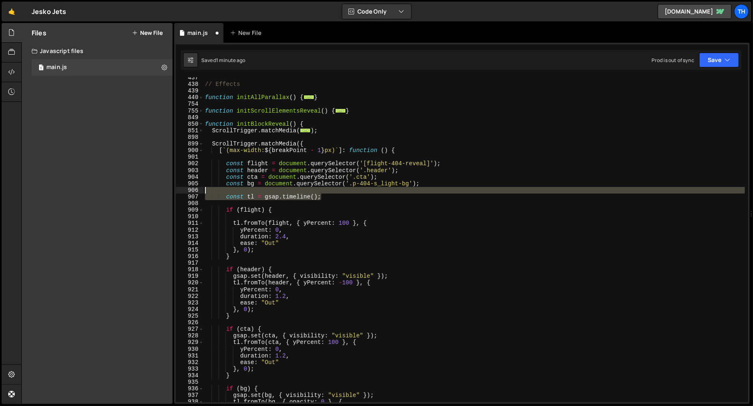
drag, startPoint x: 230, startPoint y: 194, endPoint x: 168, endPoint y: 192, distance: 62.1
click at [168, 192] on div "Files New File Javascript files 1 main.js 0 CSS files Copy share link Edit File…" at bounding box center [387, 213] width 732 height 381
type textarea "const tl = gsap.timeline();"
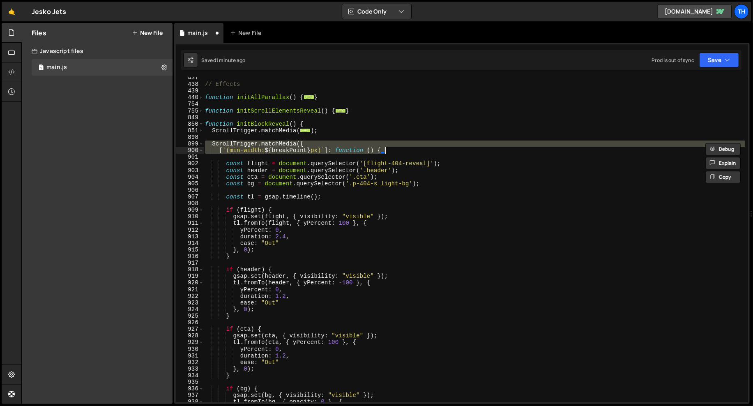
type textarea "ScrollTrigger.matchMedia({ [`(max-width: ${breakPoint - 1}px)`]: function () {"
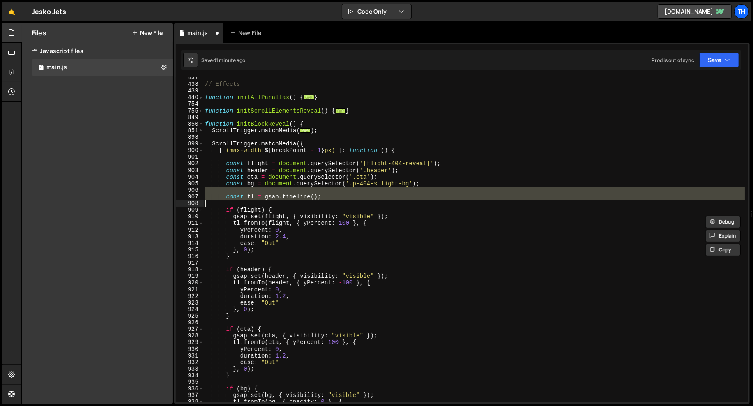
drag, startPoint x: 318, startPoint y: 191, endPoint x: 152, endPoint y: 205, distance: 166.9
click at [152, 205] on div "Files New File Javascript files 1 main.js 0 CSS files Copy share link Edit File…" at bounding box center [387, 213] width 732 height 381
type textarea "const tl = gsap.timeline();"
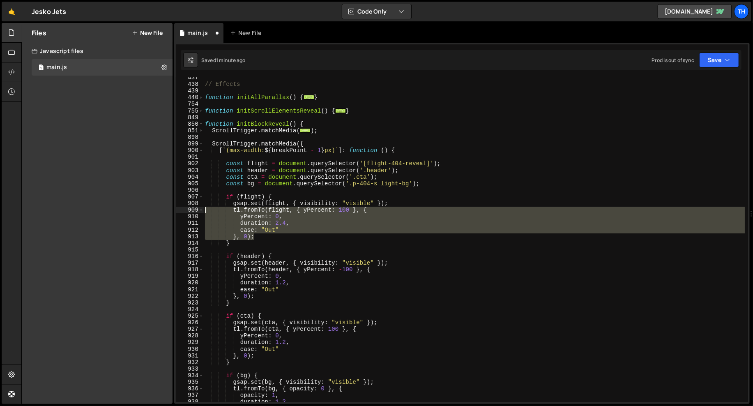
drag, startPoint x: 265, startPoint y: 236, endPoint x: 153, endPoint y: 210, distance: 115.2
click at [153, 210] on div "Files New File Javascript files 1 main.js 0 CSS files Copy share link Edit File…" at bounding box center [387, 213] width 732 height 381
type textarea "tl.fromTo(flight, { yPercent: 100 }, { yPercent: 0,"
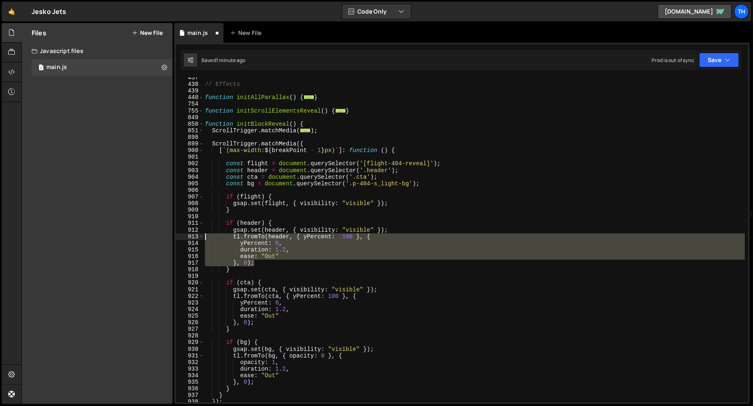
drag, startPoint x: 268, startPoint y: 263, endPoint x: 153, endPoint y: 233, distance: 118.4
click at [153, 233] on div "Files New File Javascript files 1 main.js 0 CSS files Copy share link Edit File…" at bounding box center [387, 213] width 732 height 381
type textarea "tl.fromTo(header, { yPercent: -100 }, { yPercent: 0,"
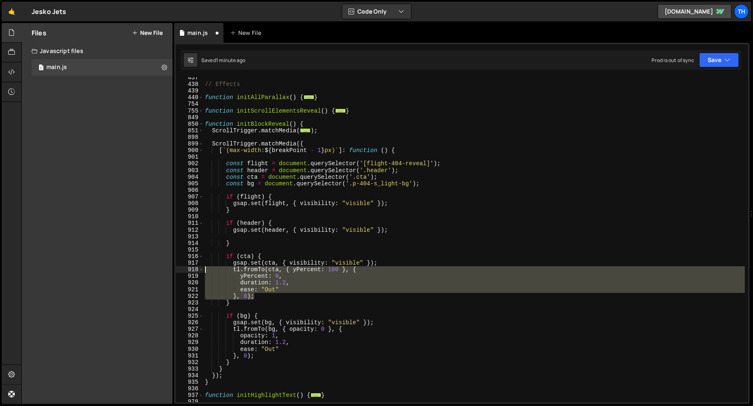
drag, startPoint x: 267, startPoint y: 295, endPoint x: 163, endPoint y: 272, distance: 106.2
click at [163, 272] on div "Files New File Javascript files 1 main.js 0 CSS files Copy share link Edit File…" at bounding box center [387, 213] width 732 height 381
type textarea "tl.fromTo(cta, { yPercent: 100 }, { yPercent: 0,"
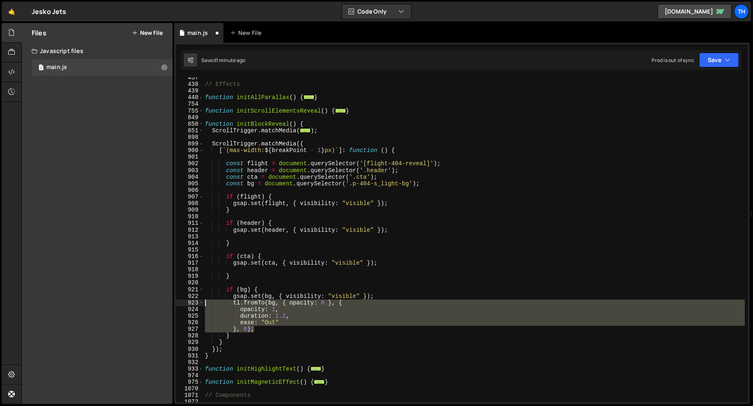
drag, startPoint x: 261, startPoint y: 329, endPoint x: 165, endPoint y: 305, distance: 98.8
click at [165, 305] on div "Files New File Javascript files 1 main.js 0 CSS files Copy share link Edit File…" at bounding box center [387, 213] width 732 height 381
type textarea "tl.fromTo(bg, { opacity: 0 }, { opacity: 1,"
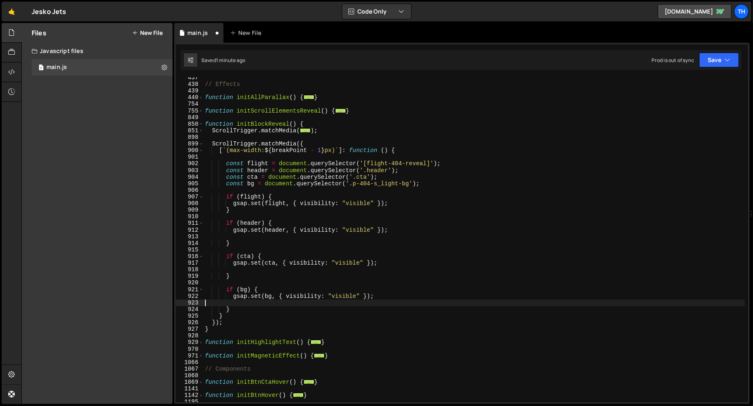
type textarea "gsap.set(bg, { visibility: "visible" });"
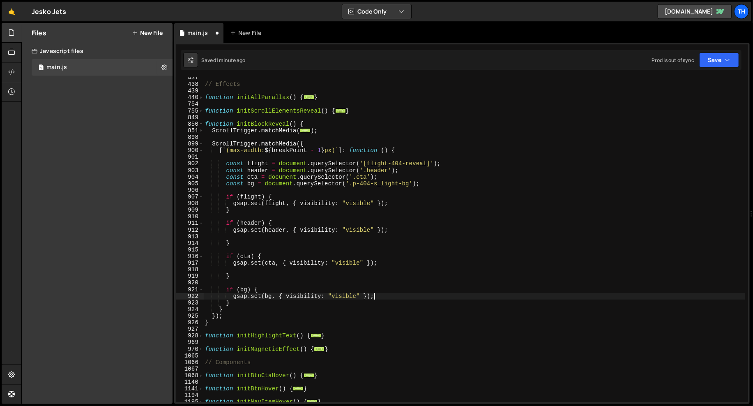
click at [202, 268] on div "918" at bounding box center [190, 269] width 28 height 7
click at [208, 268] on div "// Effects function initAllParallax ( ) { ... } function initScrollElementsReve…" at bounding box center [474, 243] width 542 height 338
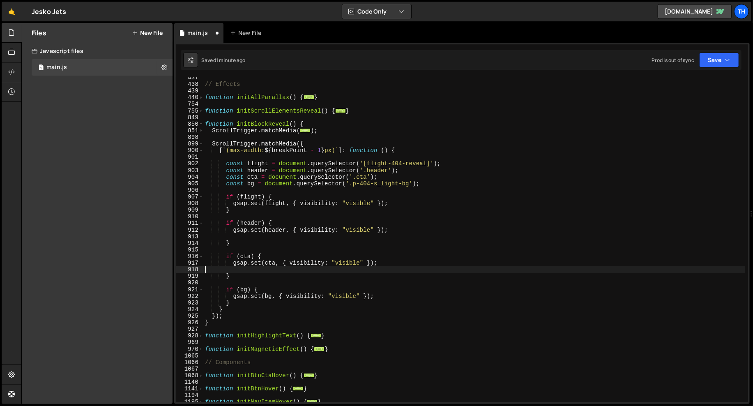
type textarea "gsap.set(cta, { visibility: "visible" });"
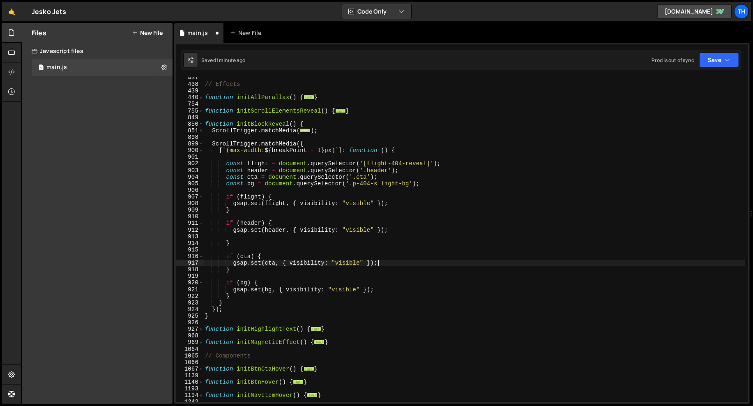
click at [228, 238] on div "// Effects function initAllParallax ( ) { ... } function initScrollElementsReve…" at bounding box center [474, 243] width 542 height 338
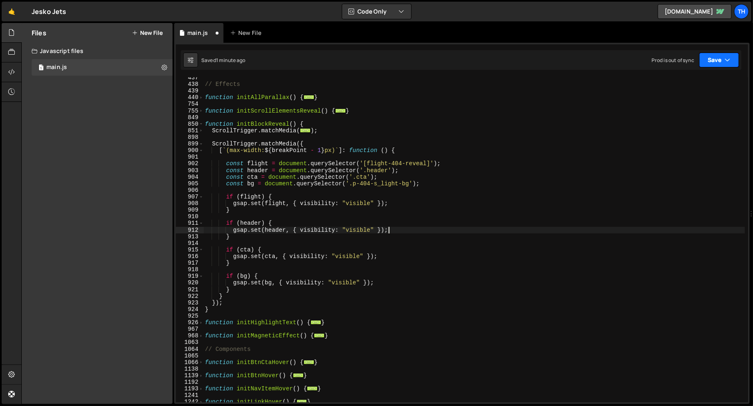
click at [678, 61] on button "Save" at bounding box center [719, 60] width 40 height 15
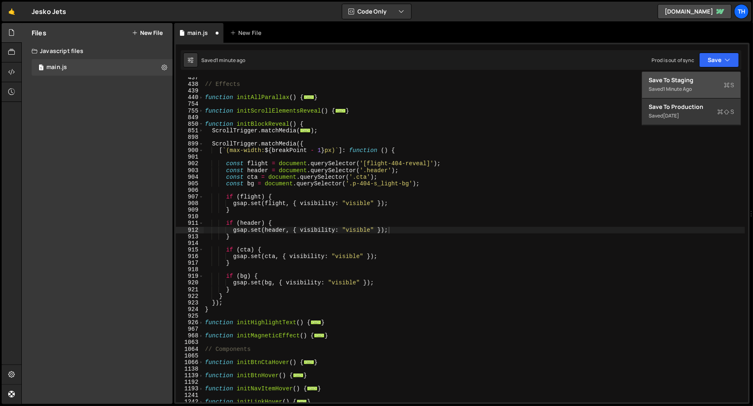
click at [678, 74] on button "Save to Staging S Saved 1 minute ago" at bounding box center [691, 85] width 99 height 27
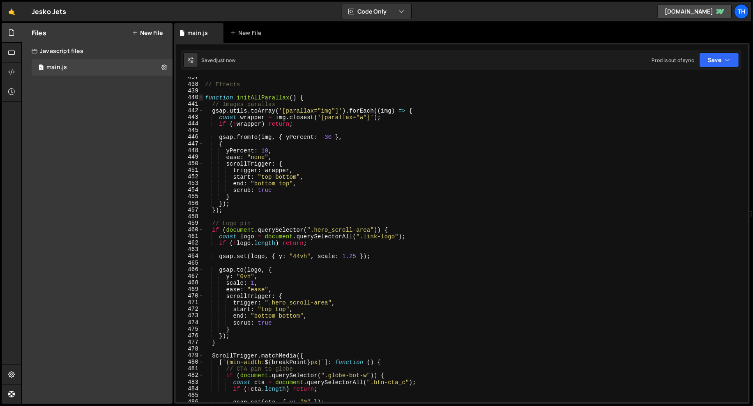
click at [202, 99] on span at bounding box center [201, 97] width 5 height 7
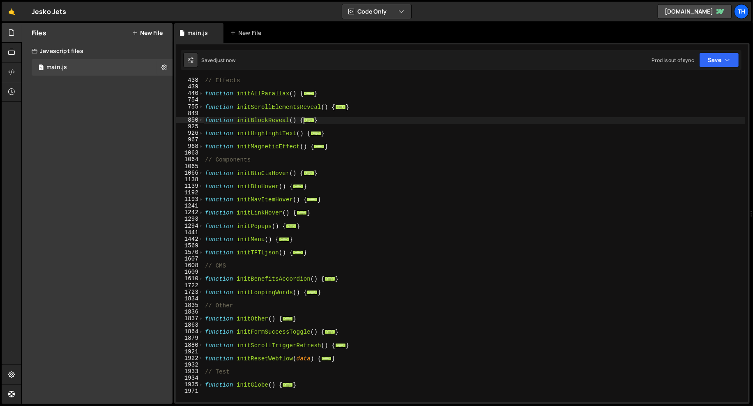
scroll to position [245, 0]
click at [202, 108] on span at bounding box center [201, 107] width 5 height 7
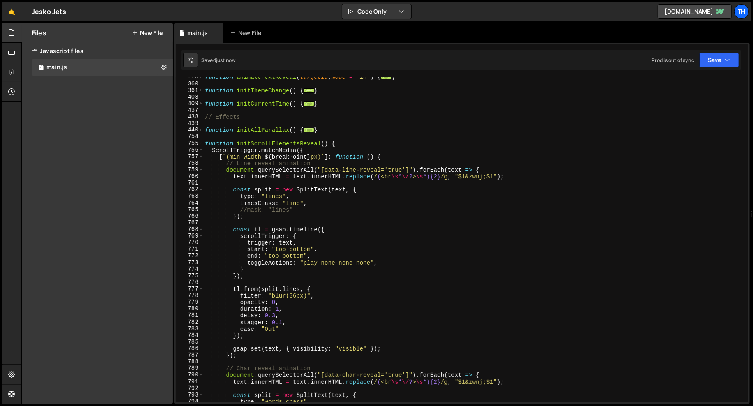
scroll to position [208, 0]
click at [201, 150] on span at bounding box center [201, 150] width 5 height 7
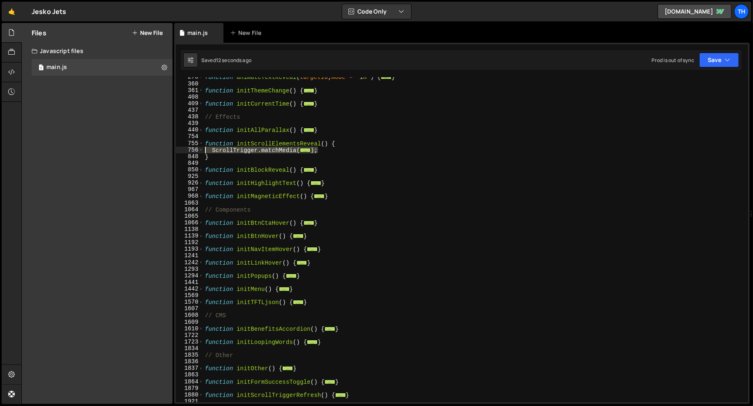
drag, startPoint x: 345, startPoint y: 152, endPoint x: 181, endPoint y: 150, distance: 163.6
click at [181, 150] on div "gsap.set(header, { visibility: "visible" }); 278 360 361 408 409 437 438 439 44…" at bounding box center [462, 239] width 572 height 325
type textarea "});"
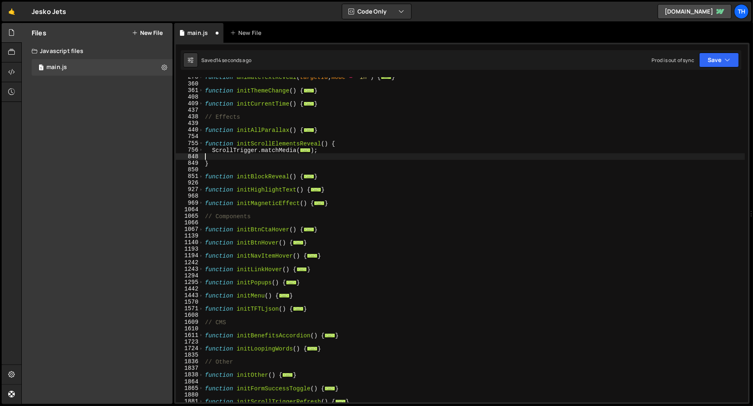
paste textarea "});"
type textarea "});"
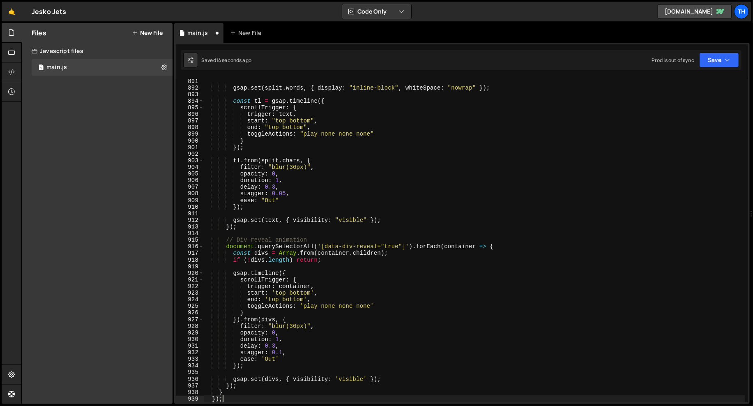
scroll to position [122, 0]
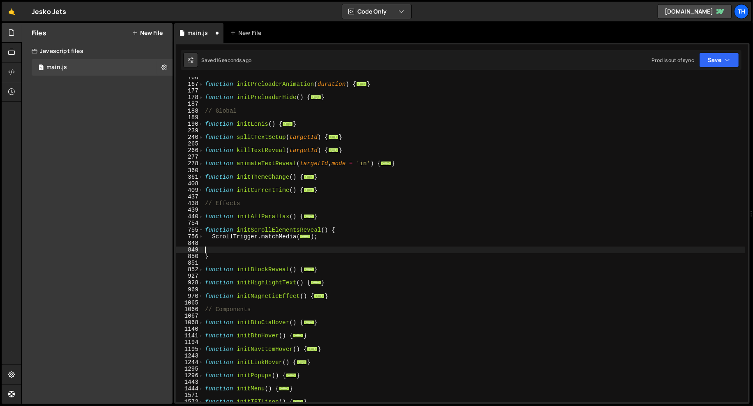
paste textarea "});"
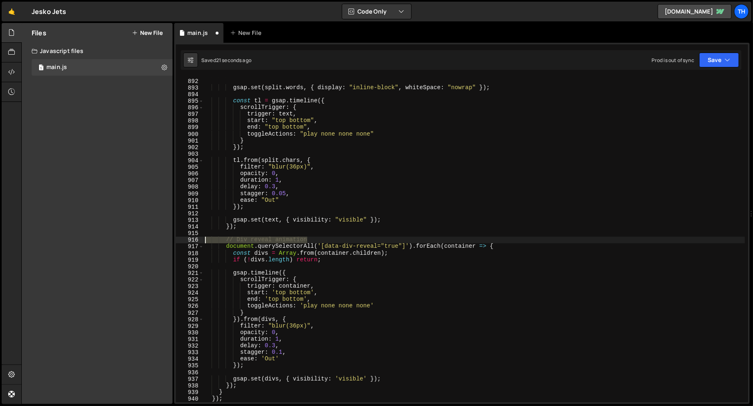
drag, startPoint x: 346, startPoint y: 240, endPoint x: 140, endPoint y: 238, distance: 206.3
click at [140, 238] on div "Files New File Javascript files 1 main.js 0 CSS files Copy share link Edit File…" at bounding box center [387, 213] width 732 height 381
type textarea "// Div reveal animation"
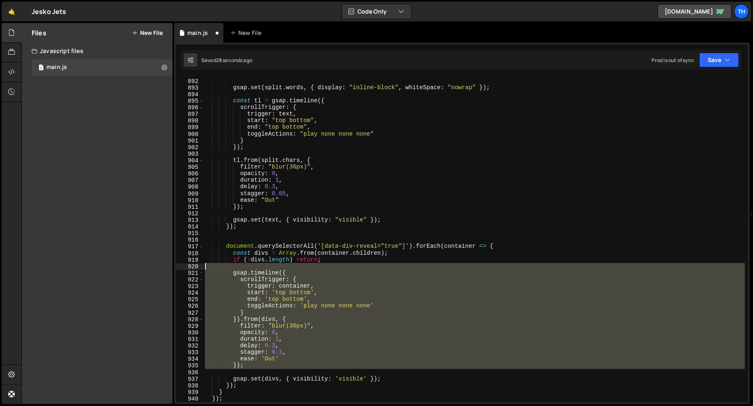
drag, startPoint x: 248, startPoint y: 371, endPoint x: 119, endPoint y: 264, distance: 167.2
click at [119, 264] on div "Files New File Javascript files 1 main.js 0 CSS files Copy share link Edit File…" at bounding box center [387, 213] width 732 height 381
type textarea "gsap.timeline({"
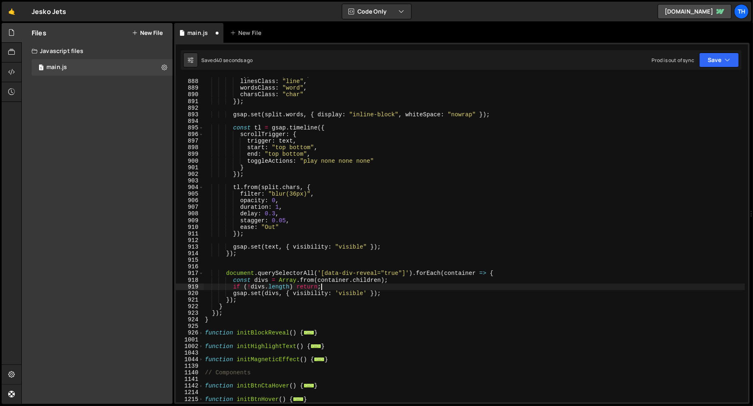
scroll to position [549, 0]
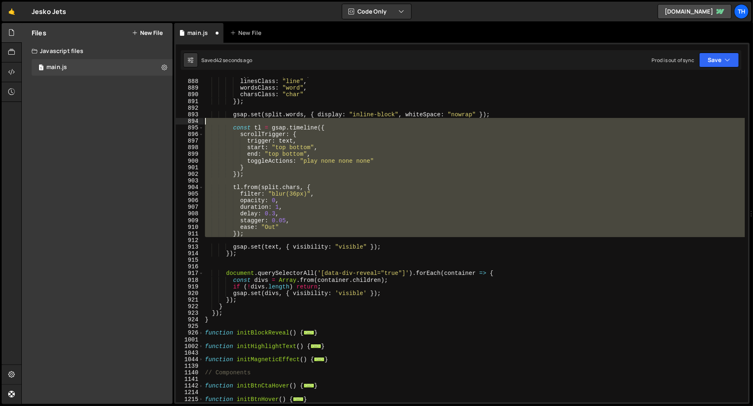
drag, startPoint x: 255, startPoint y: 238, endPoint x: 62, endPoint y: 122, distance: 224.5
click at [62, 122] on div "Files New File Javascript files 1 main.js 0 CSS files Copy share link Edit File…" at bounding box center [387, 213] width 732 height 381
type textarea "const tl = gsap.timeline({"
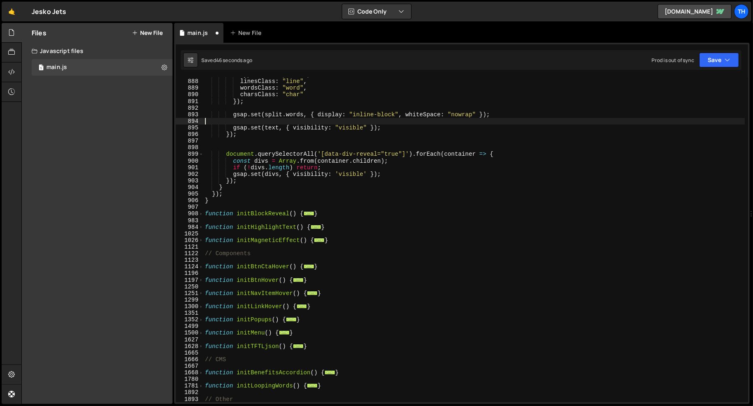
scroll to position [457, 0]
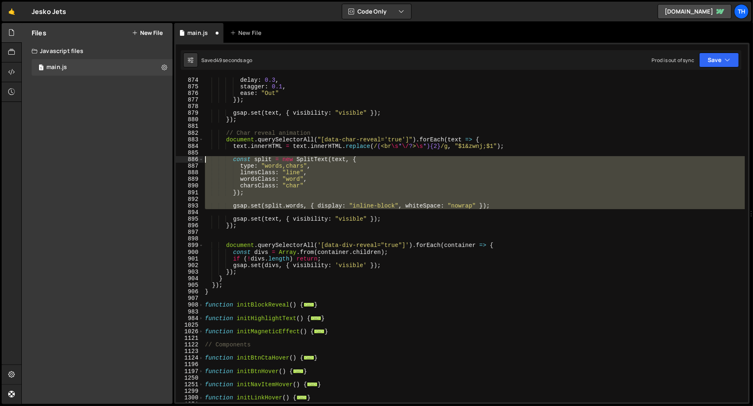
drag, startPoint x: 238, startPoint y: 212, endPoint x: 106, endPoint y: 158, distance: 142.6
click at [106, 158] on div "Files New File Javascript files 1 main.js 0 CSS files Copy share link Edit File…" at bounding box center [387, 213] width 732 height 381
type textarea "const split = new SplitText(text, { type: "words,chars","
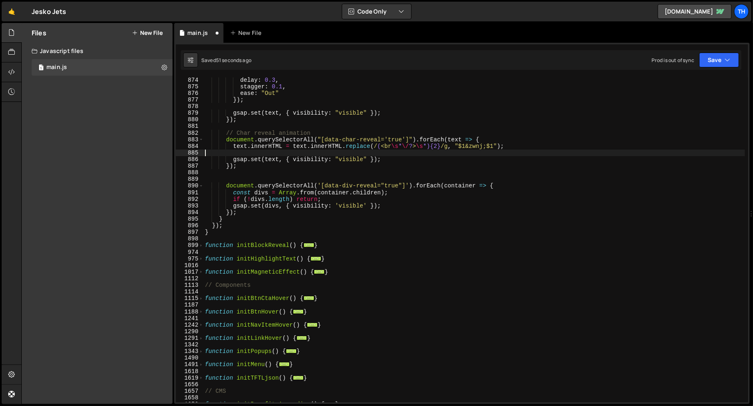
type textarea "text.innerHTML = text.innerHTML.replace(/(<br\s*\/?>\s*){2}/g, "$1&zwnj;$1");"
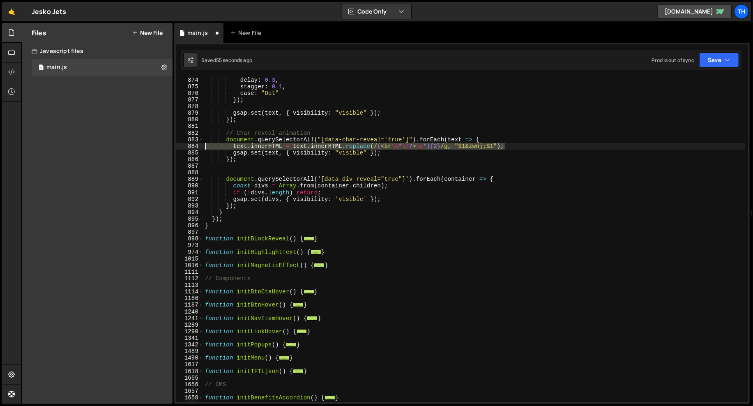
drag, startPoint x: 521, startPoint y: 146, endPoint x: 94, endPoint y: 145, distance: 427.0
click at [94, 145] on div "Files New File Javascript files 1 main.js 0 CSS files Copy share link Edit File…" at bounding box center [387, 213] width 732 height 381
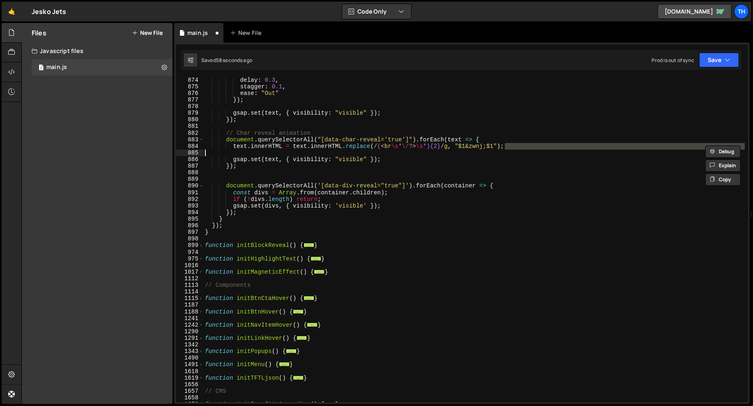
type textarea "gsap.set(split.words, { display: "inline-block", whiteSpace: "nowrap" });"
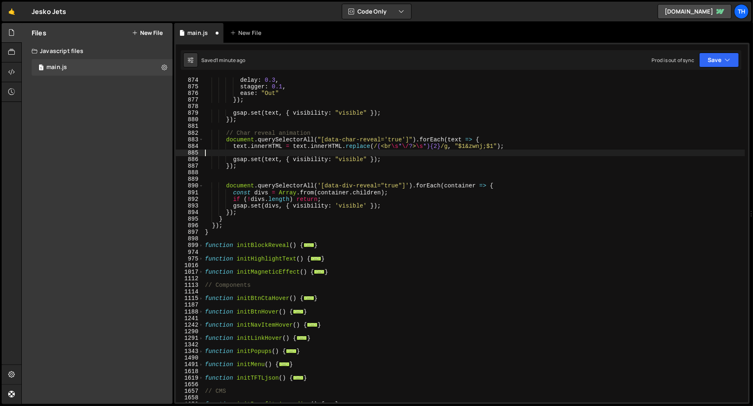
type textarea "text.innerHTML = text.innerHTML.replace(/(<br\s*\/?>\s*){2}/g, "$1&zwnj;$1");"
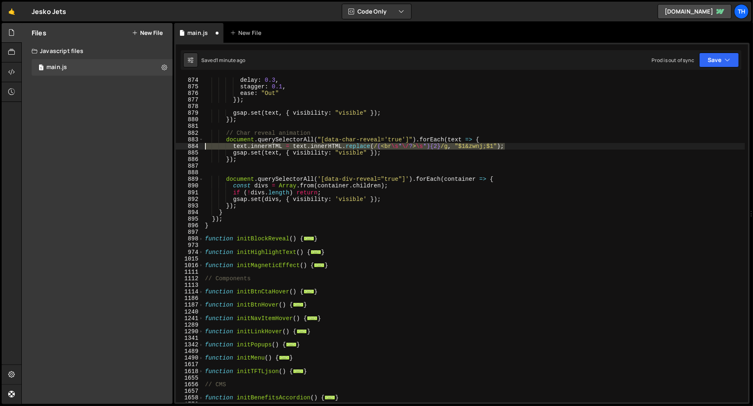
drag, startPoint x: 426, startPoint y: 152, endPoint x: 115, endPoint y: 147, distance: 311.1
click at [115, 147] on div "Files New File Javascript files 1 main.js 0 CSS files Copy share link Edit File…" at bounding box center [387, 213] width 732 height 381
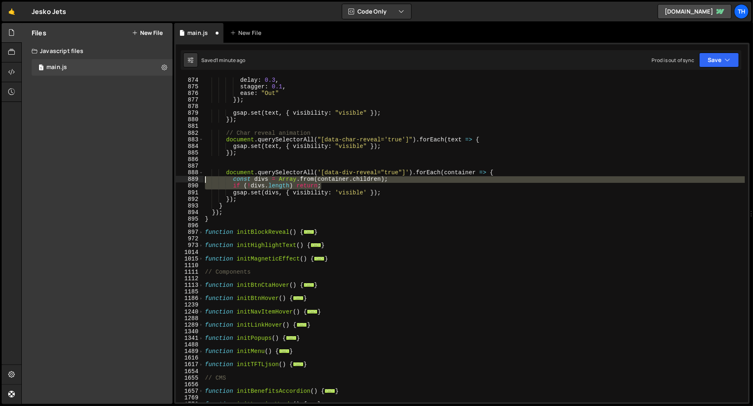
drag, startPoint x: 331, startPoint y: 183, endPoint x: 65, endPoint y: 182, distance: 266.7
click at [65, 182] on div "Files New File Javascript files 1 main.js 0 CSS files Copy share link Edit File…" at bounding box center [387, 213] width 732 height 381
type textarea "const divs = Array.from(container.children); if (!divs.length) return;"
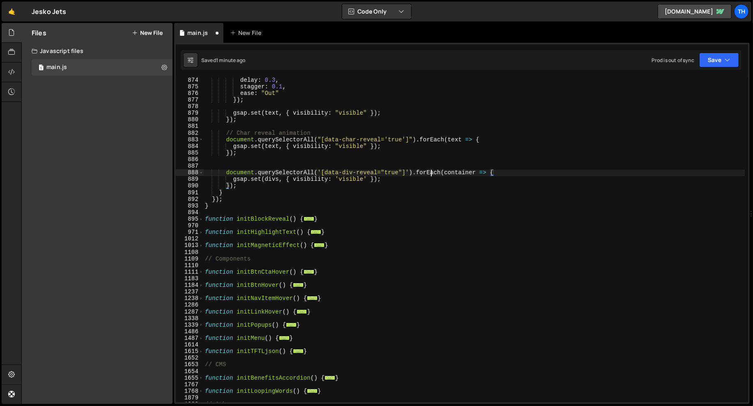
click at [432, 174] on div "delay : 0.3 , stagger : 0.1 , ease : "Out" }) ; gsap . set ( text , { visibilit…" at bounding box center [474, 246] width 542 height 338
click at [450, 171] on div "delay : 0.3 , stagger : 0.1 , ease : "Out" }) ; gsap . set ( text , { visibilit…" at bounding box center [474, 246] width 542 height 338
click at [270, 177] on div "delay : 0.3 , stagger : 0.1 , ease : "Out" }) ; gsap . set ( text , { visibilit…" at bounding box center [474, 246] width 542 height 338
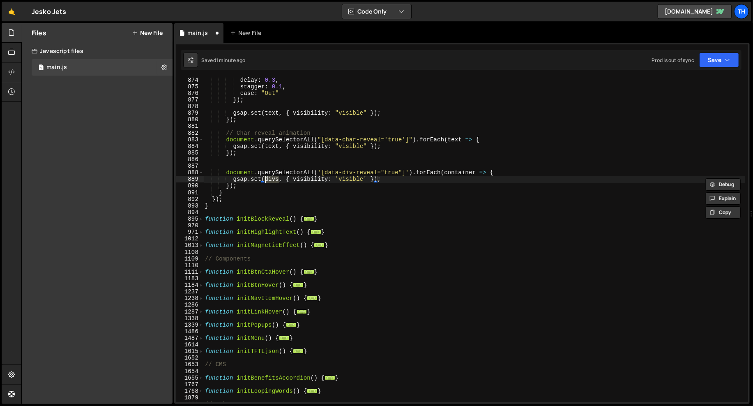
paste textarea "container"
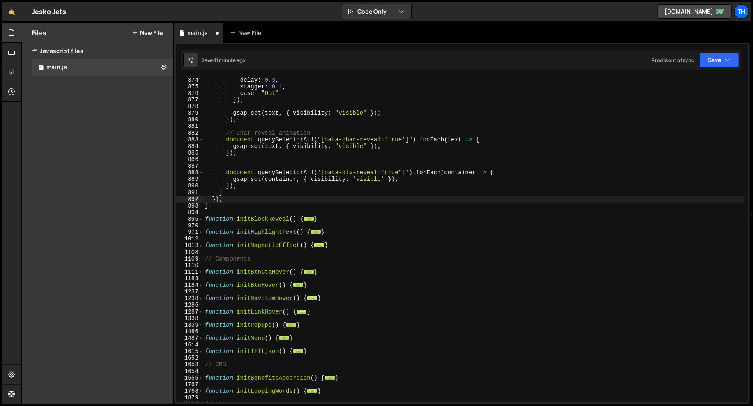
click at [235, 199] on div "delay : 0.3 , stagger : 0.1 , ease : "Out" }) ; gsap . set ( text , { visibilit…" at bounding box center [474, 246] width 542 height 338
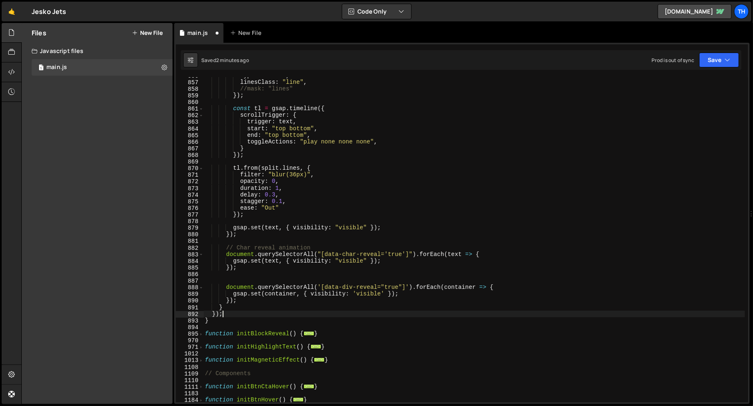
scroll to position [246, 0]
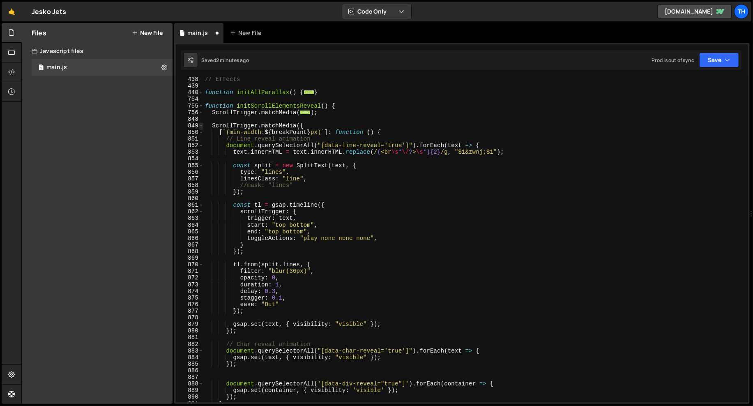
click at [202, 125] on span at bounding box center [201, 125] width 5 height 7
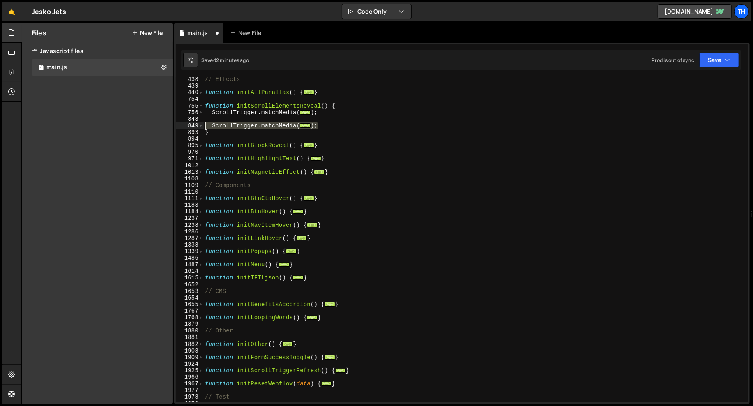
drag, startPoint x: 326, startPoint y: 124, endPoint x: 183, endPoint y: 128, distance: 142.7
click at [183, 128] on div "}); 438 439 440 754 755 756 848 849 893 894 895 970 971 1012 1013 1108 1109 111…" at bounding box center [462, 239] width 572 height 325
type textarea "ScrollTrigger.matchMedia({ [`(min-width: ${breakPoint}px)`]: function () {"
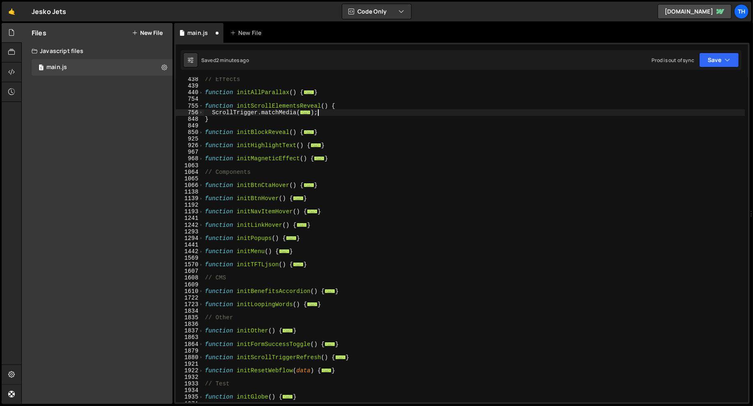
click at [203, 132] on div "850" at bounding box center [190, 132] width 28 height 7
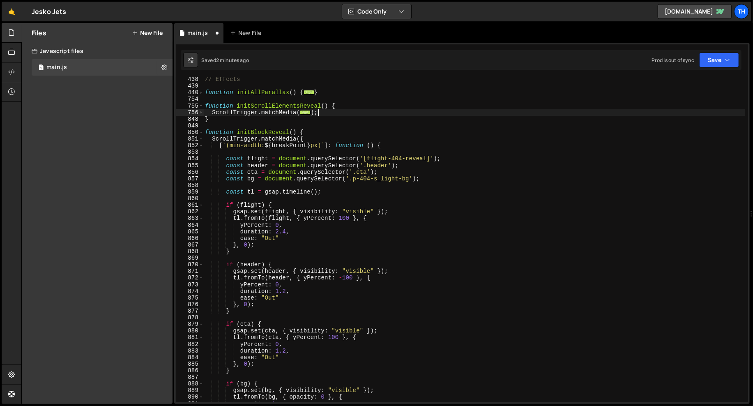
click at [198, 132] on div "850" at bounding box center [190, 132] width 28 height 7
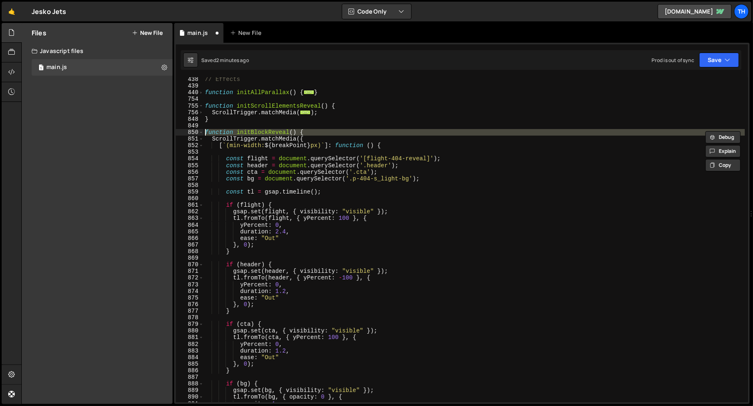
click at [209, 157] on div "// Effects function initAllParallax ( ) { ... } function initScrollElementsReve…" at bounding box center [474, 245] width 542 height 338
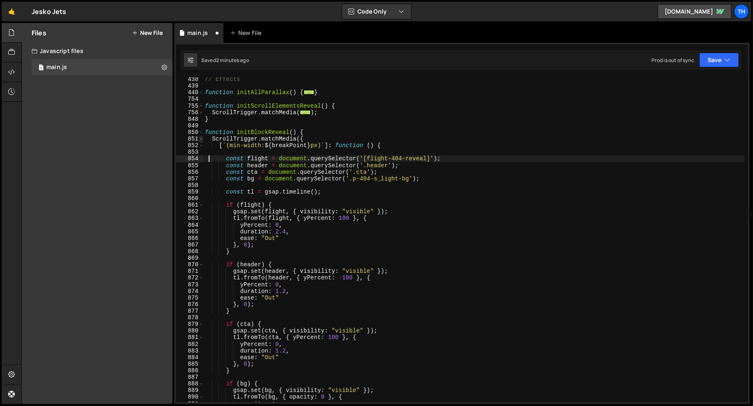
click at [201, 140] on span at bounding box center [201, 139] width 5 height 7
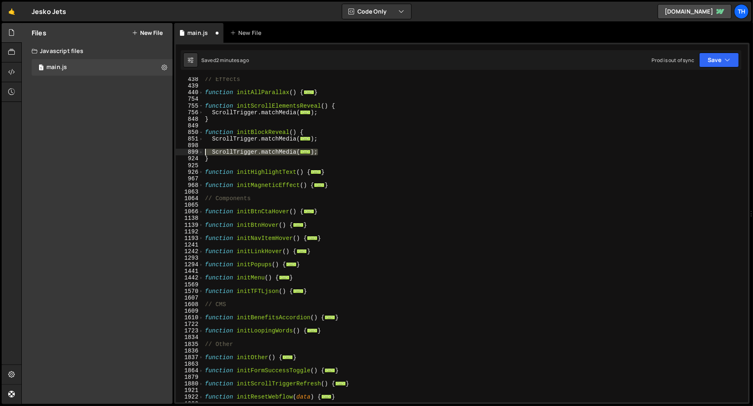
drag, startPoint x: 322, startPoint y: 155, endPoint x: 185, endPoint y: 150, distance: 136.9
click at [185, 150] on div "const flight = document.querySelector('[flight-404-reveal]'); 438 439 440 754 7…" at bounding box center [462, 239] width 572 height 325
type textarea "ScrollTrigger.matchMedia({ [`(max-width: ${breakPoint - 1}px)`]: function () {"
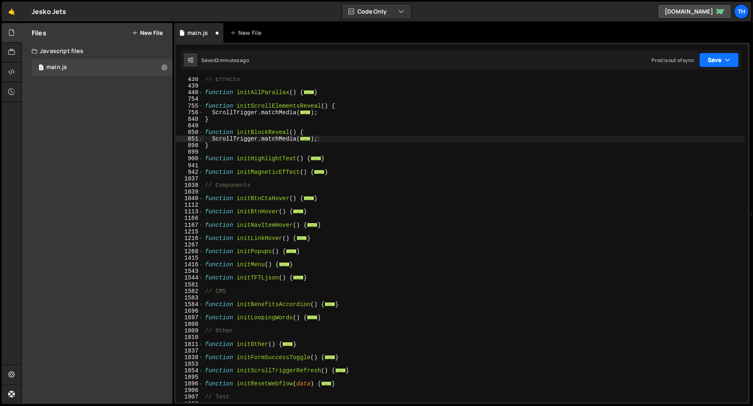
click at [678, 59] on button "Save" at bounding box center [719, 60] width 40 height 15
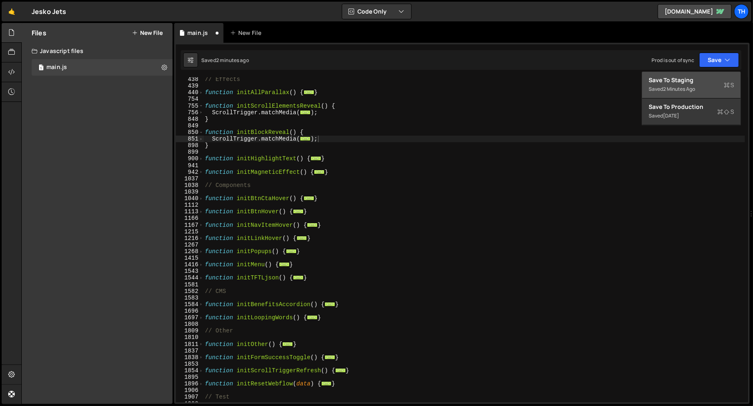
click at [678, 90] on div "Saved 2 minutes ago" at bounding box center [691, 89] width 85 height 10
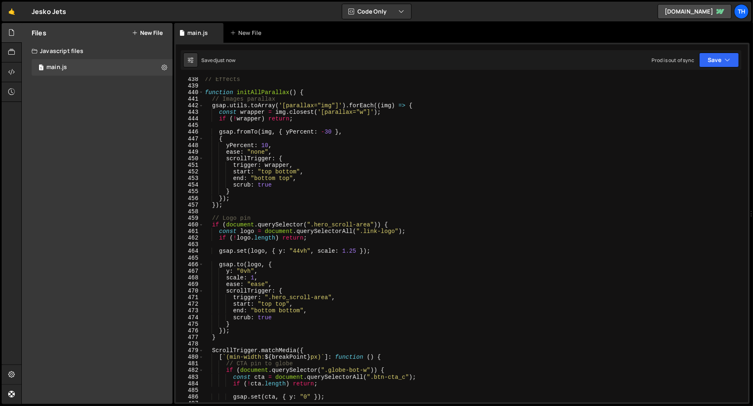
scroll to position [2827, 0]
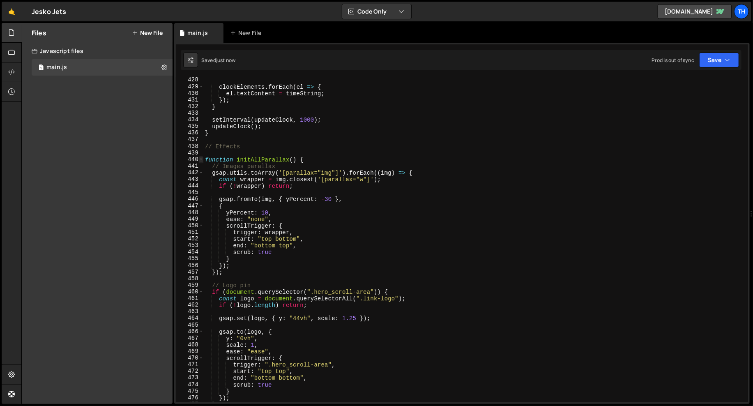
click at [200, 159] on span at bounding box center [201, 159] width 5 height 7
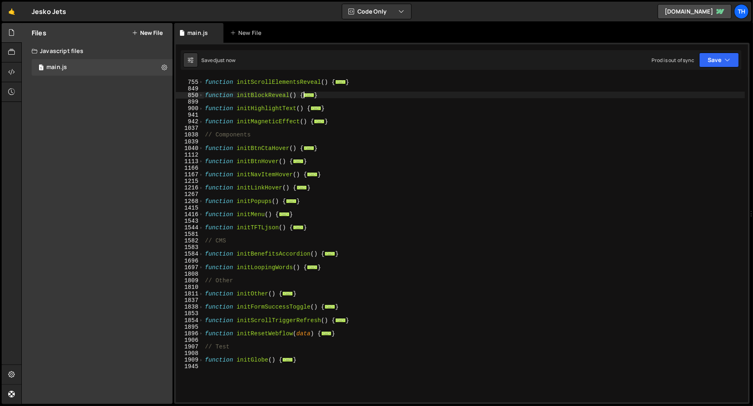
scroll to position [214, 0]
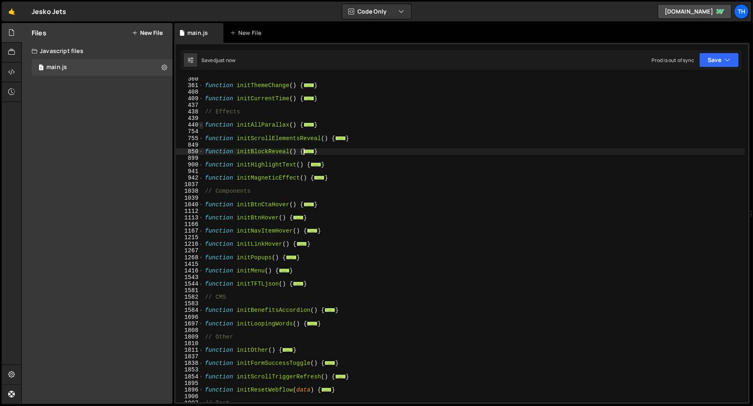
click at [201, 124] on span at bounding box center [201, 125] width 5 height 7
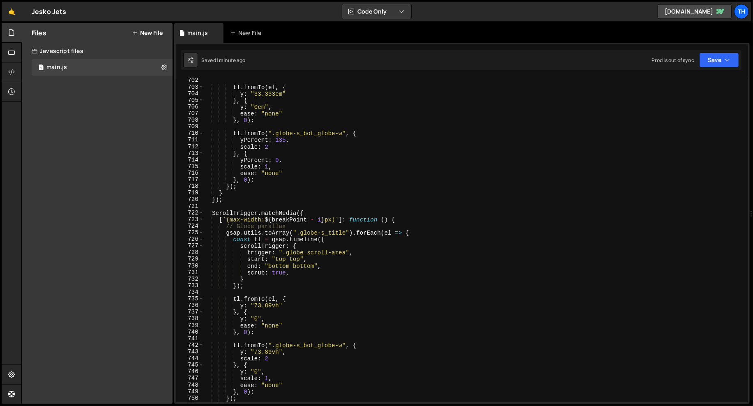
scroll to position [1993, 0]
click at [201, 213] on span at bounding box center [201, 213] width 5 height 7
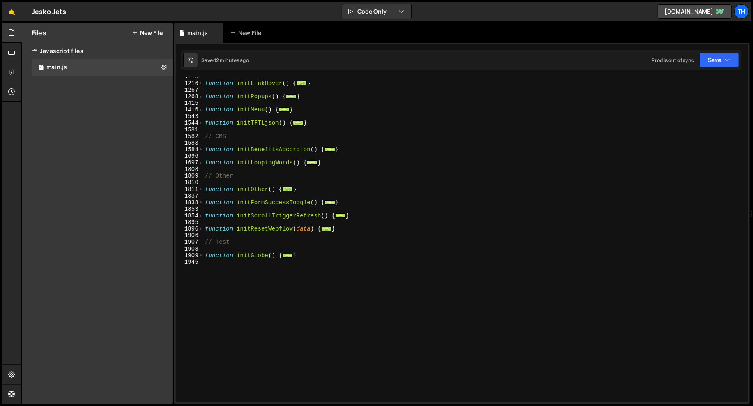
scroll to position [438, 0]
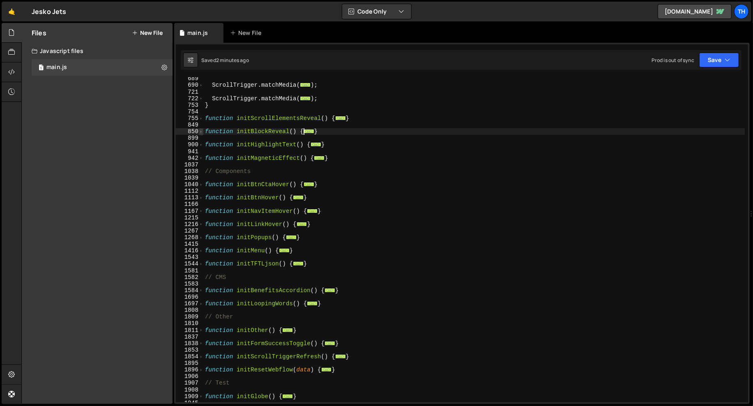
click at [203, 132] on span at bounding box center [201, 131] width 5 height 7
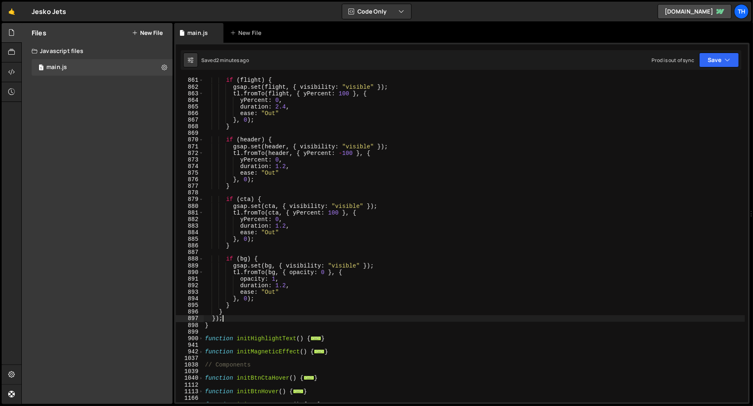
scroll to position [427, 0]
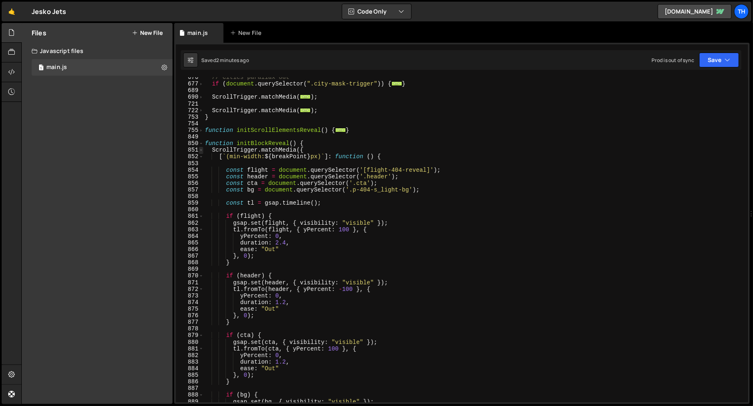
click at [201, 152] on span at bounding box center [201, 150] width 5 height 7
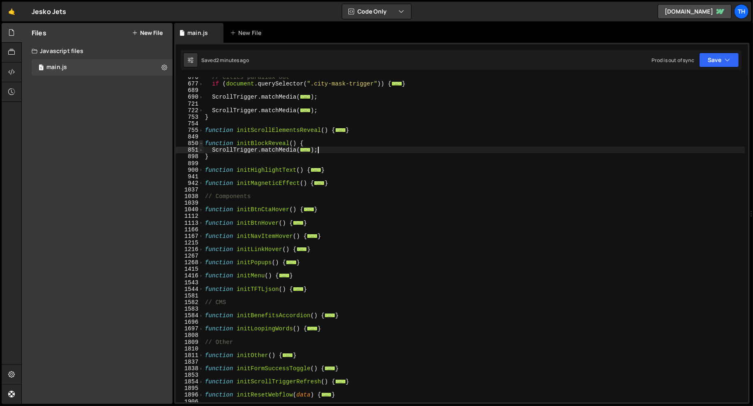
click at [202, 145] on span at bounding box center [201, 143] width 5 height 7
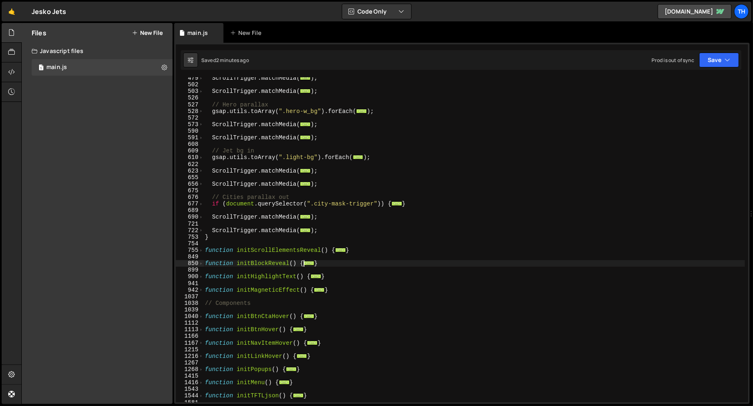
scroll to position [237, 0]
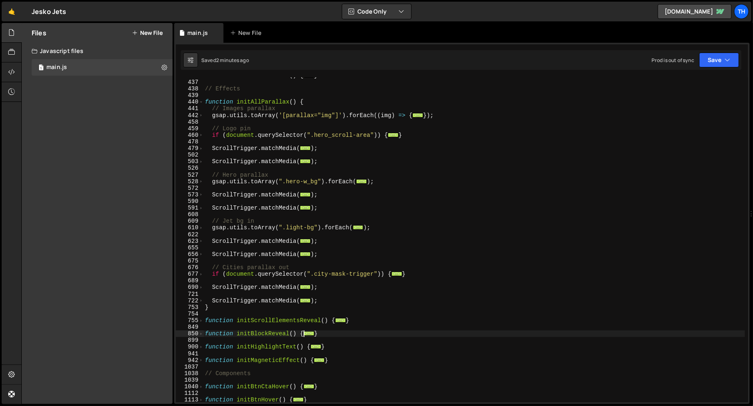
click at [198, 101] on div "440" at bounding box center [190, 102] width 28 height 7
type textarea "function initAllParallax() { // Images parallax"
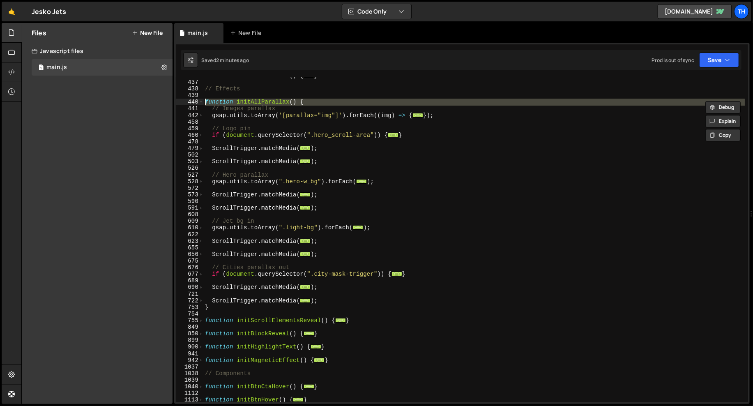
click at [202, 89] on div "438" at bounding box center [190, 88] width 28 height 7
click at [201, 102] on span at bounding box center [201, 102] width 5 height 7
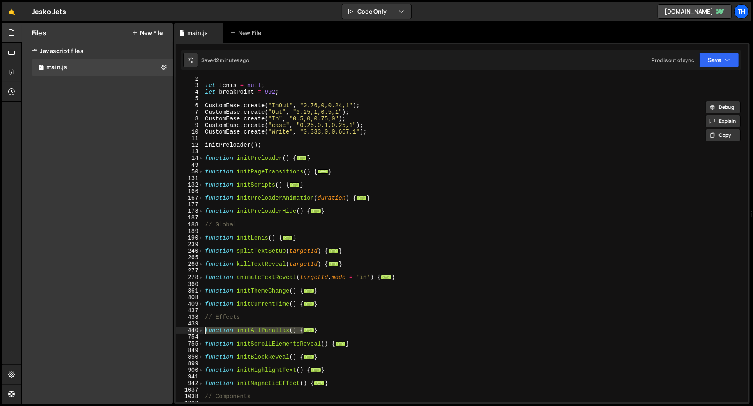
scroll to position [5, 0]
